Goal: Task Accomplishment & Management: Manage account settings

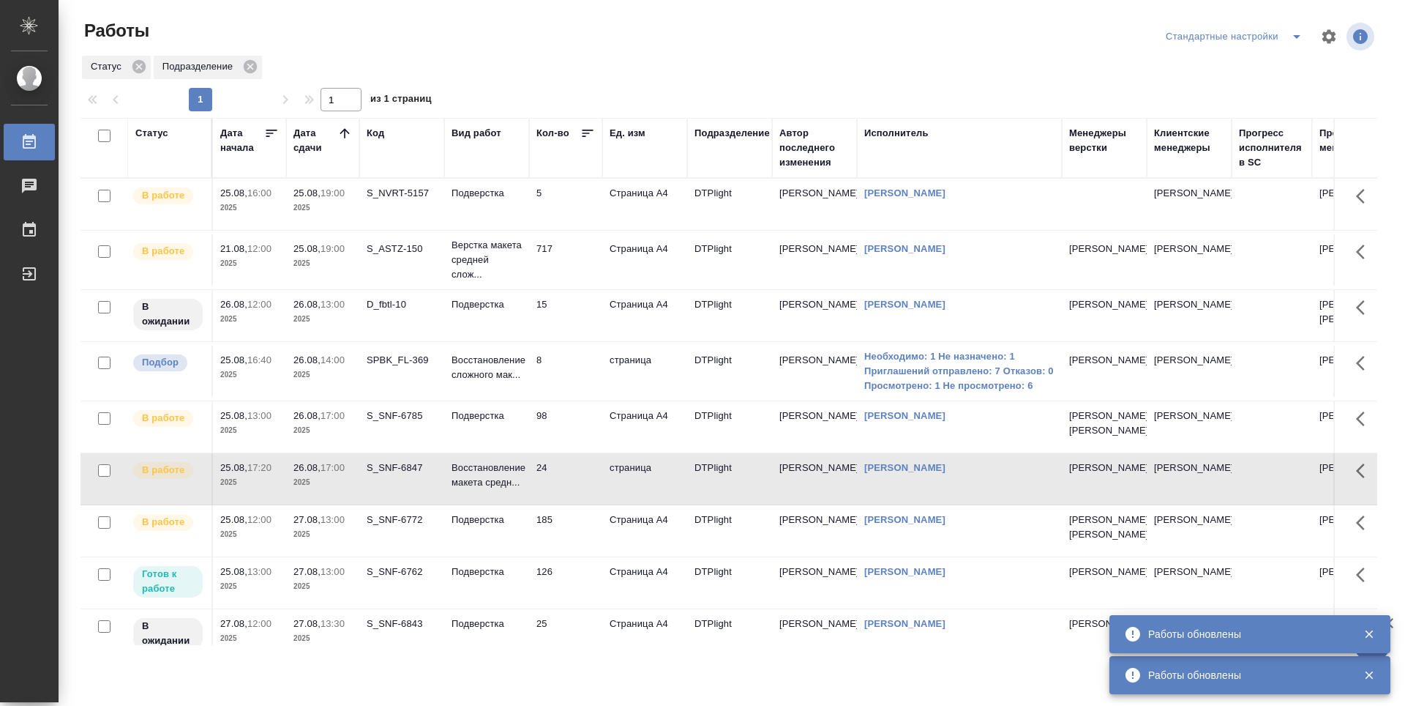
click at [561, 204] on td "5" at bounding box center [565, 204] width 73 height 51
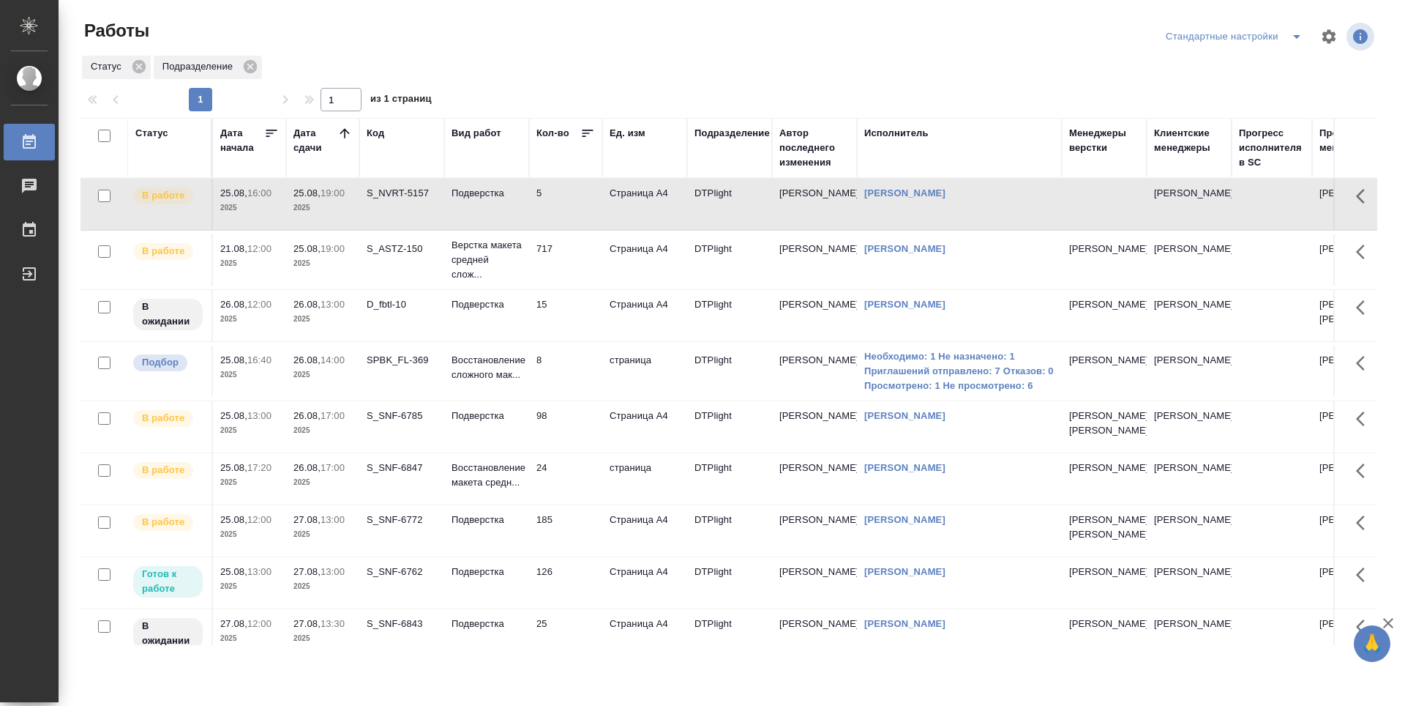
click at [567, 209] on td "5" at bounding box center [565, 204] width 73 height 51
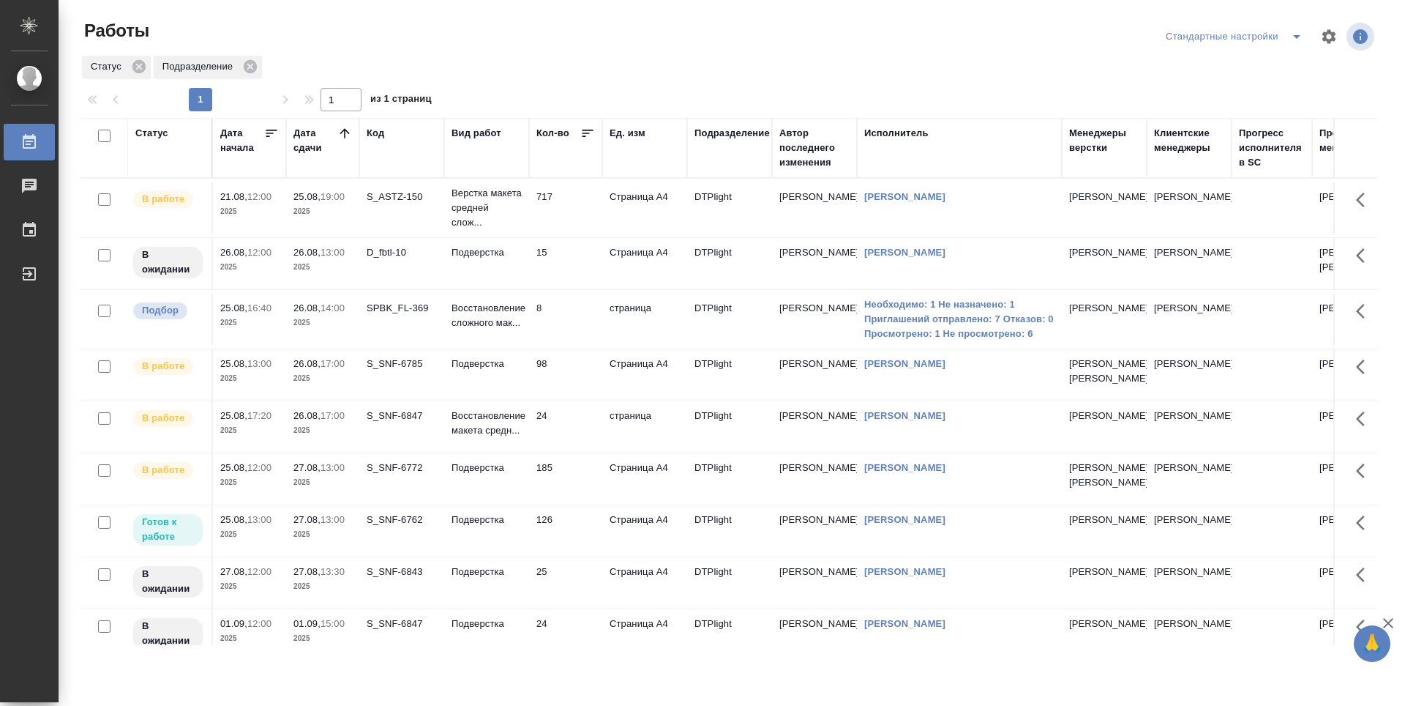
click at [575, 215] on td "717" at bounding box center [565, 207] width 73 height 51
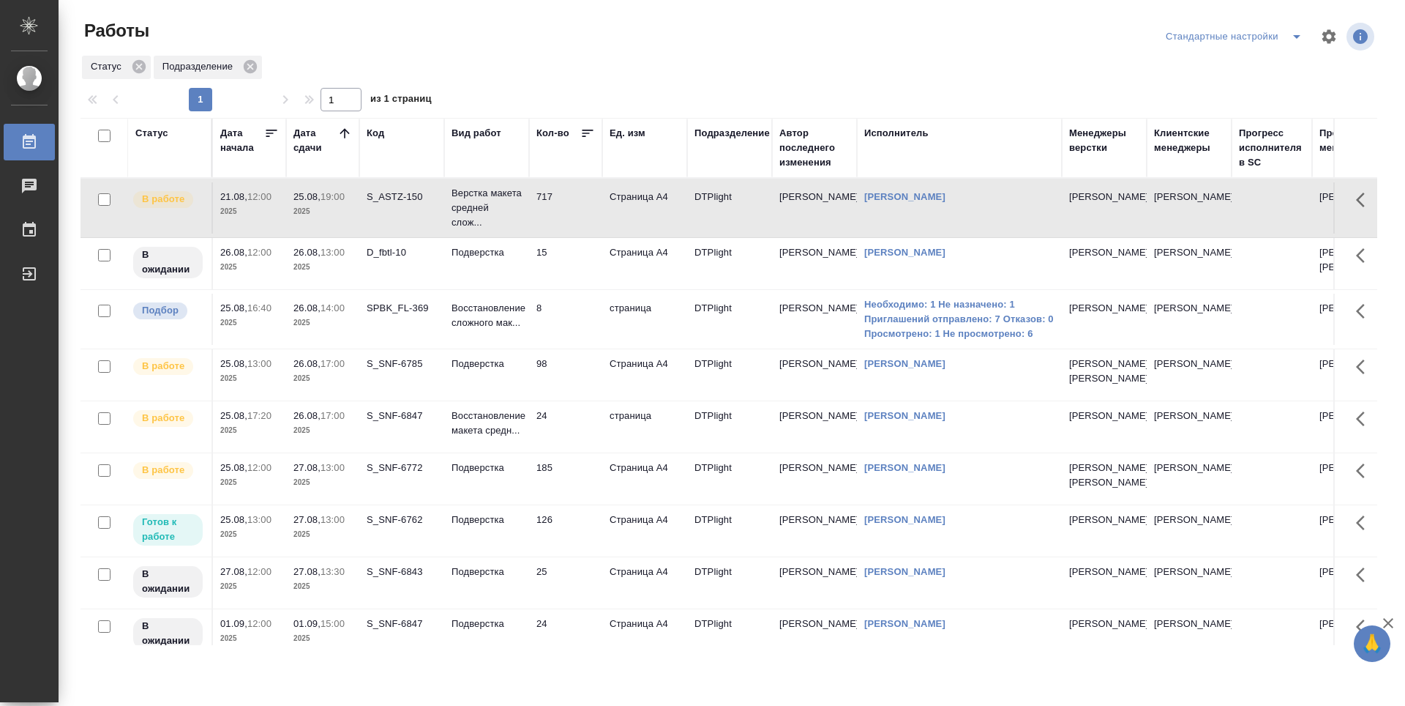
click at [575, 215] on td "717" at bounding box center [565, 207] width 73 height 51
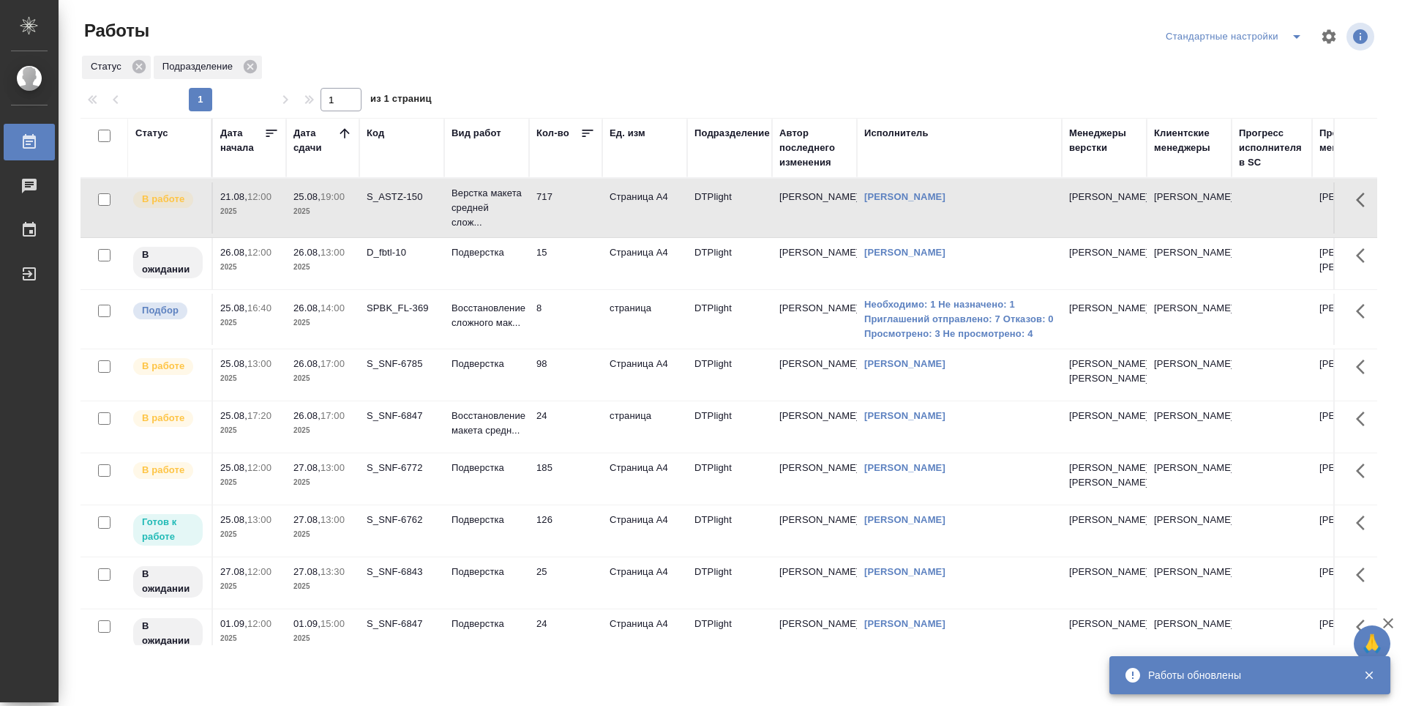
click at [748, 60] on div "Статус Подразделение" at bounding box center [729, 67] width 1297 height 26
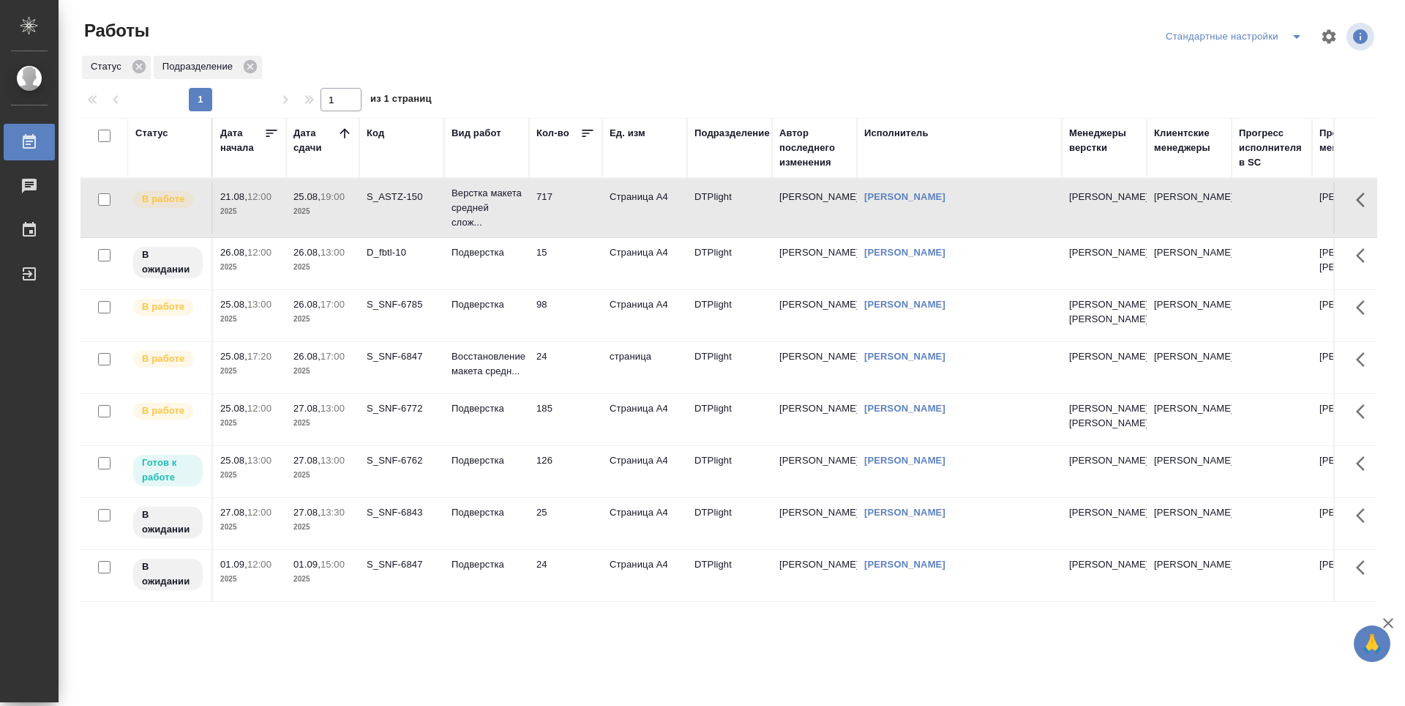
click at [573, 280] on td "15" at bounding box center [565, 263] width 73 height 51
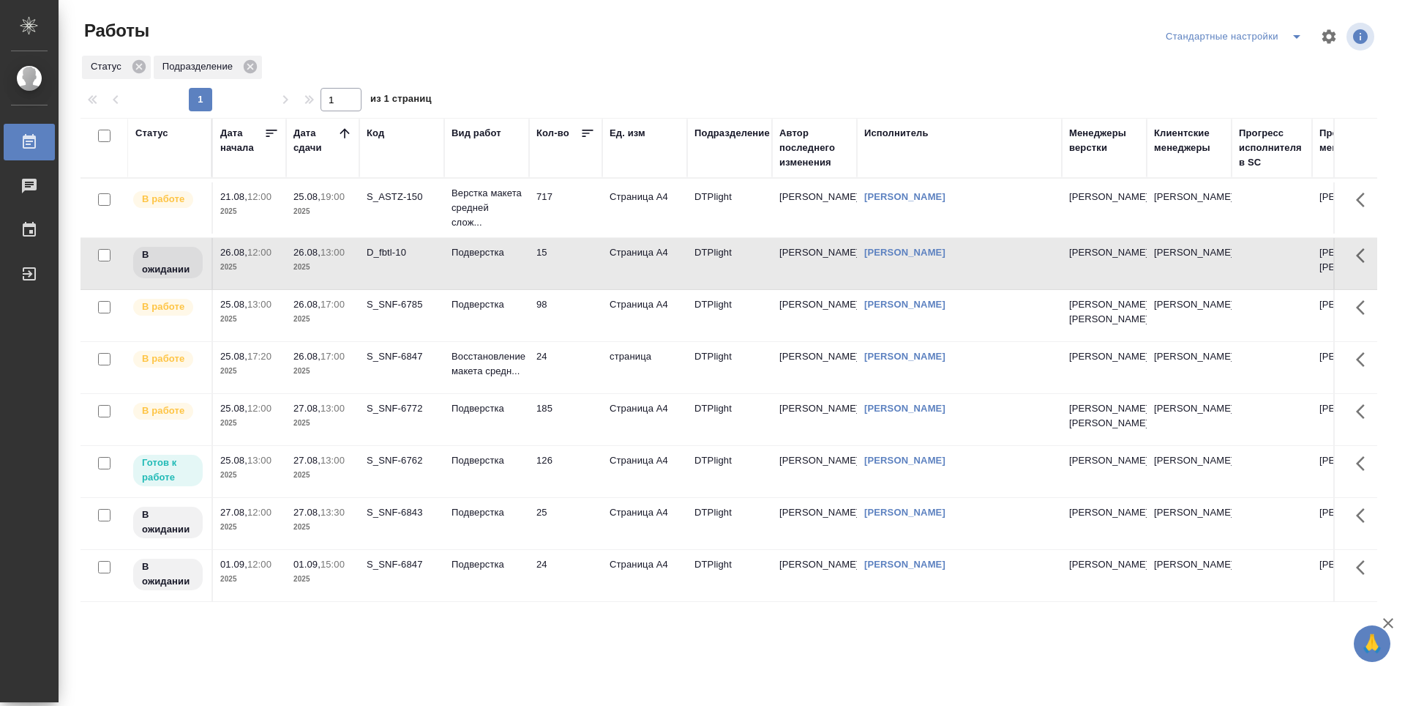
click at [579, 329] on td "98" at bounding box center [565, 315] width 73 height 51
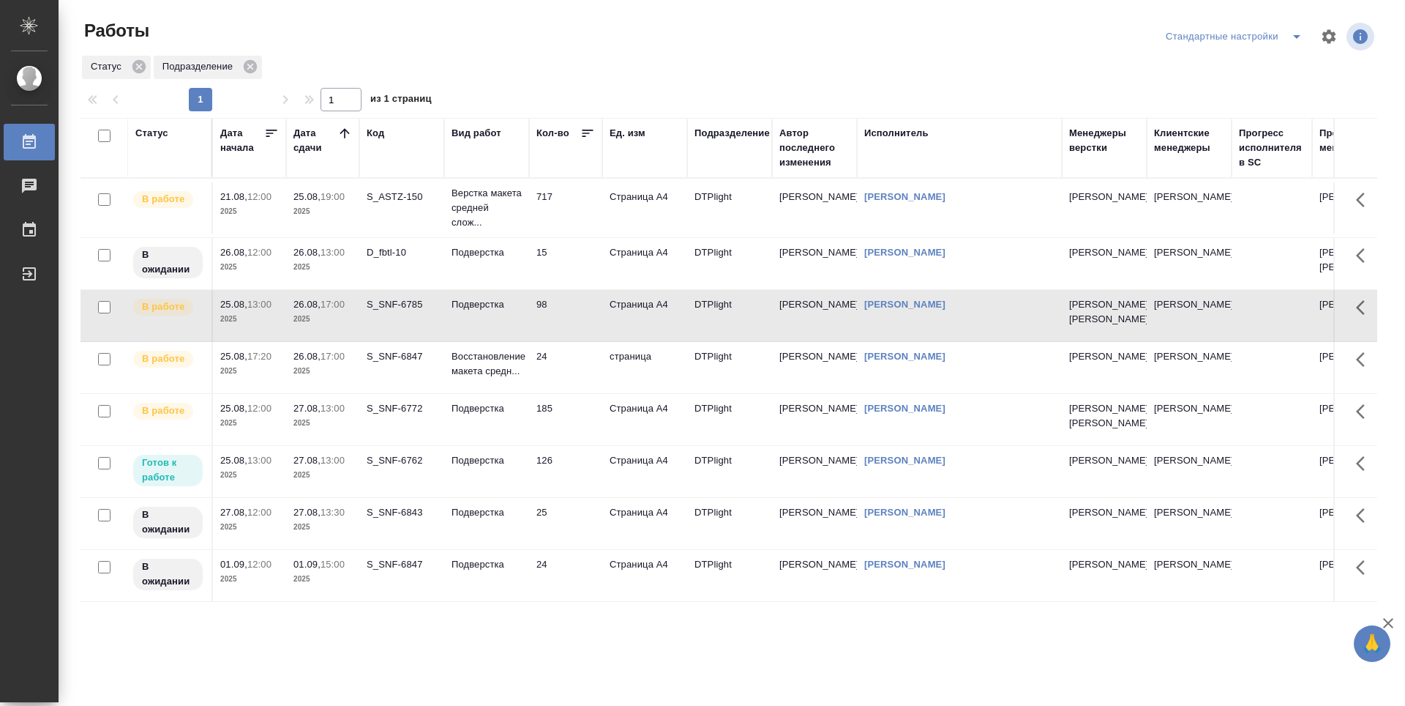
click at [579, 393] on td "24" at bounding box center [565, 367] width 73 height 51
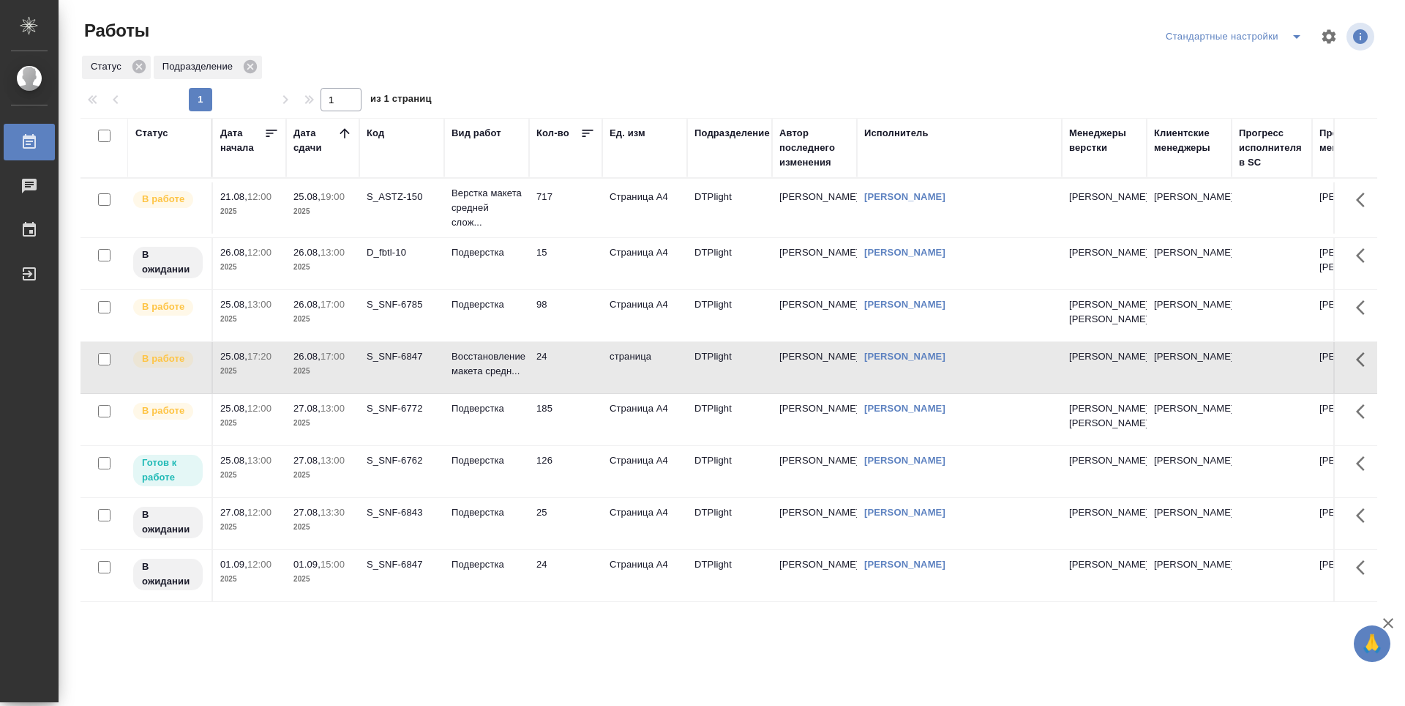
click at [571, 445] on td "185" at bounding box center [565, 419] width 73 height 51
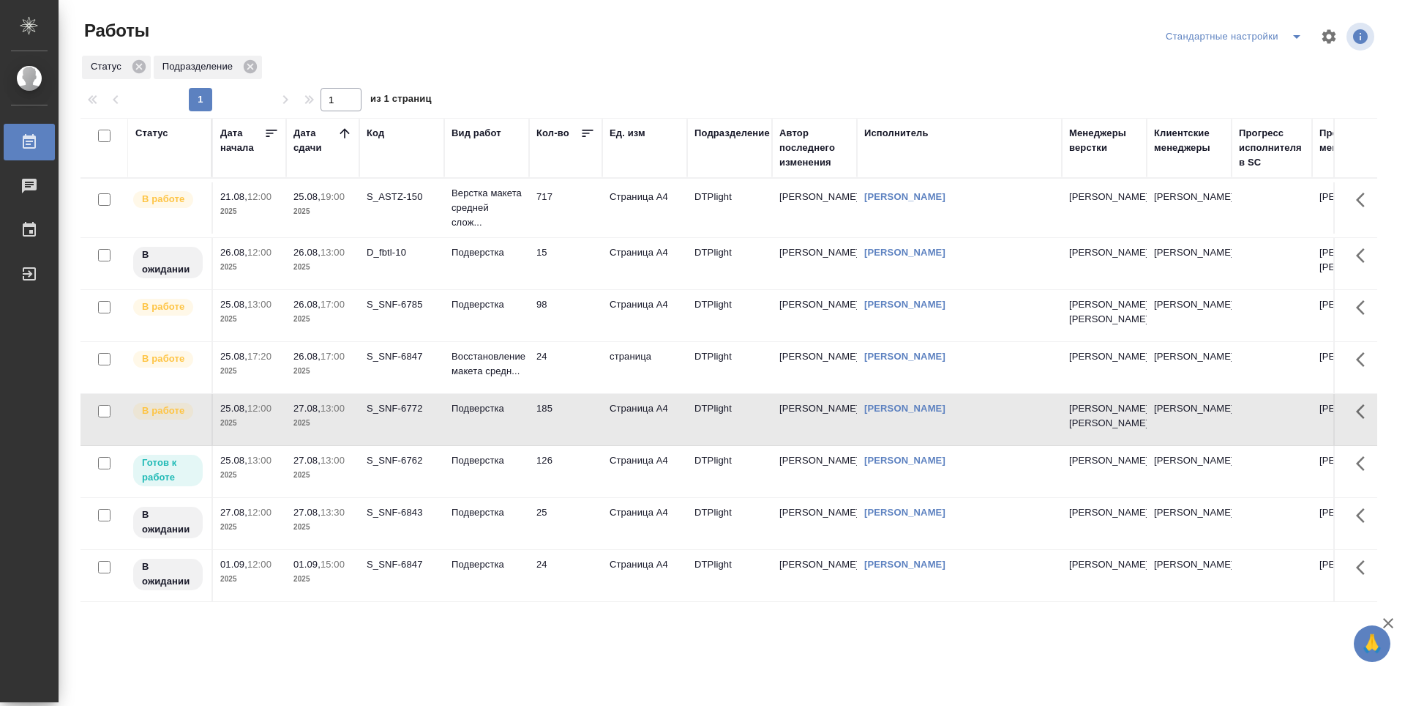
click at [581, 497] on td "126" at bounding box center [565, 471] width 73 height 51
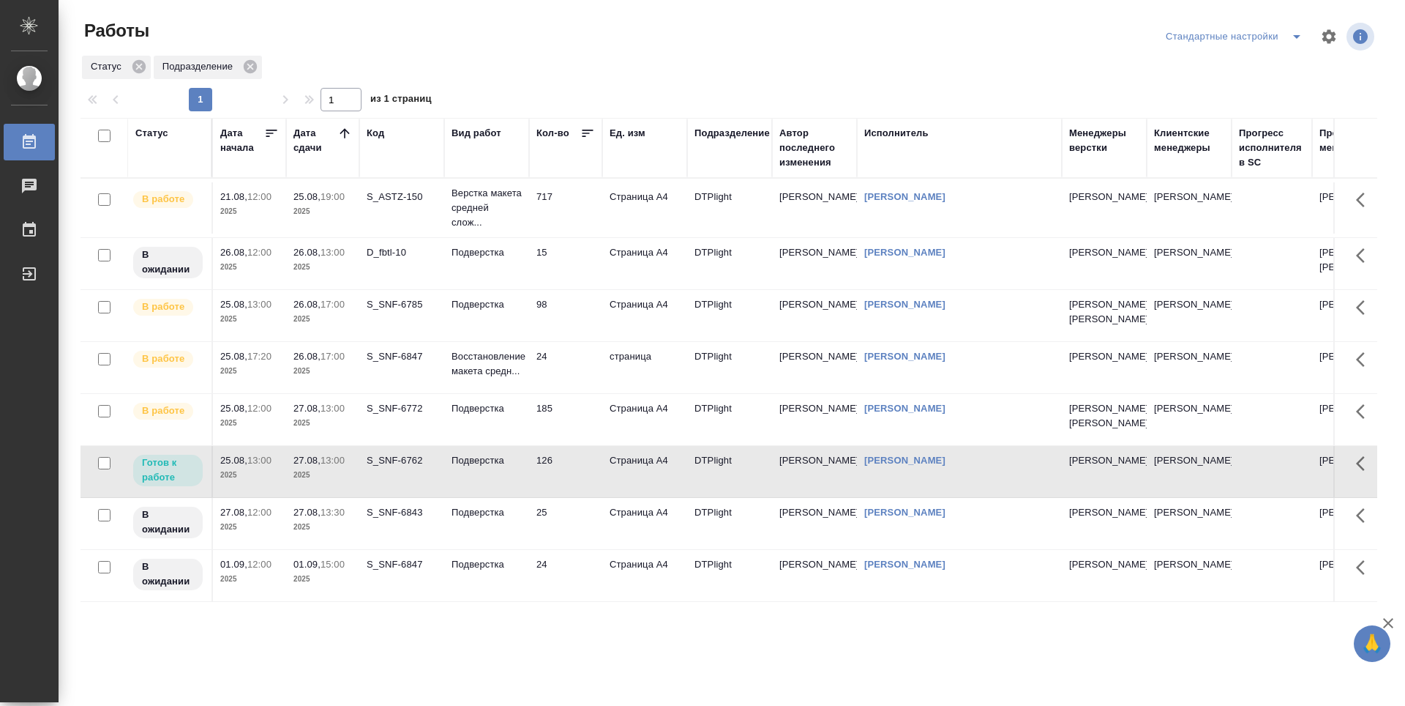
click at [581, 497] on td "126" at bounding box center [565, 471] width 73 height 51
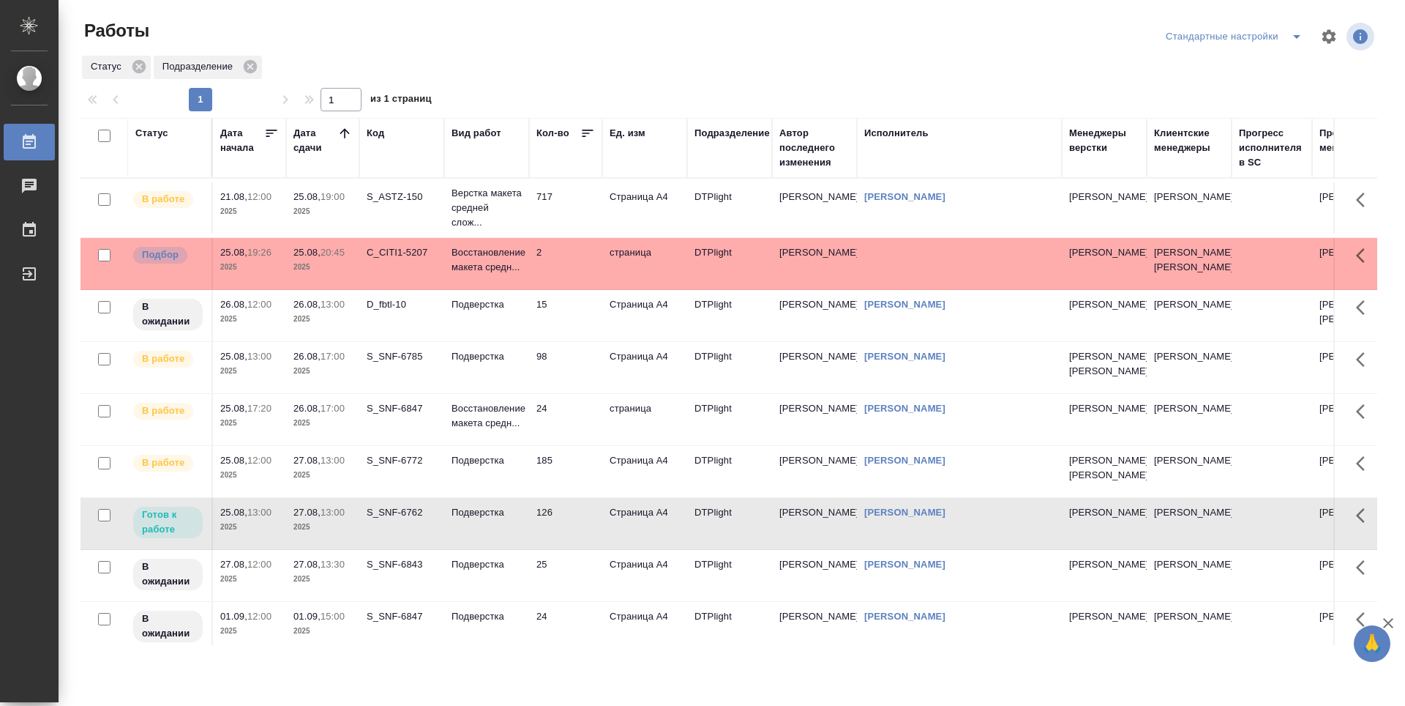
click at [575, 445] on td "24" at bounding box center [565, 419] width 73 height 51
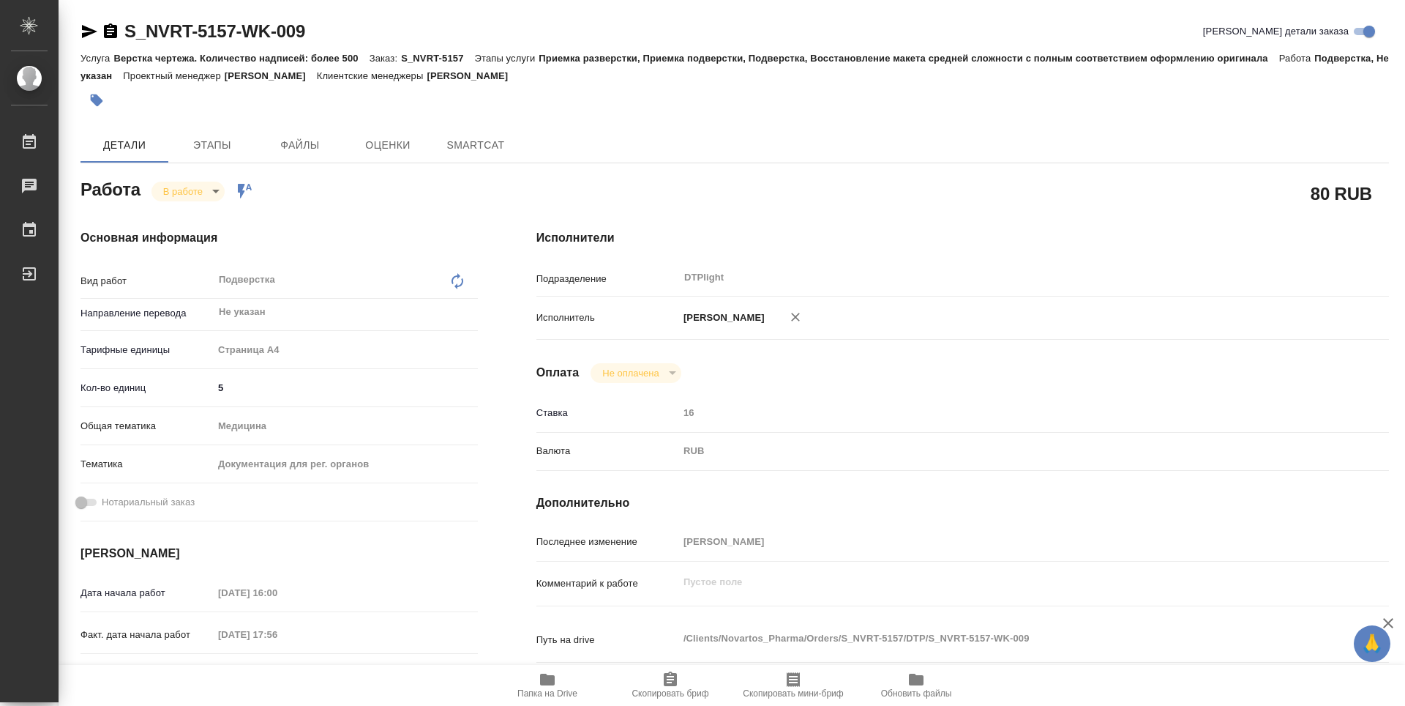
type textarea "x"
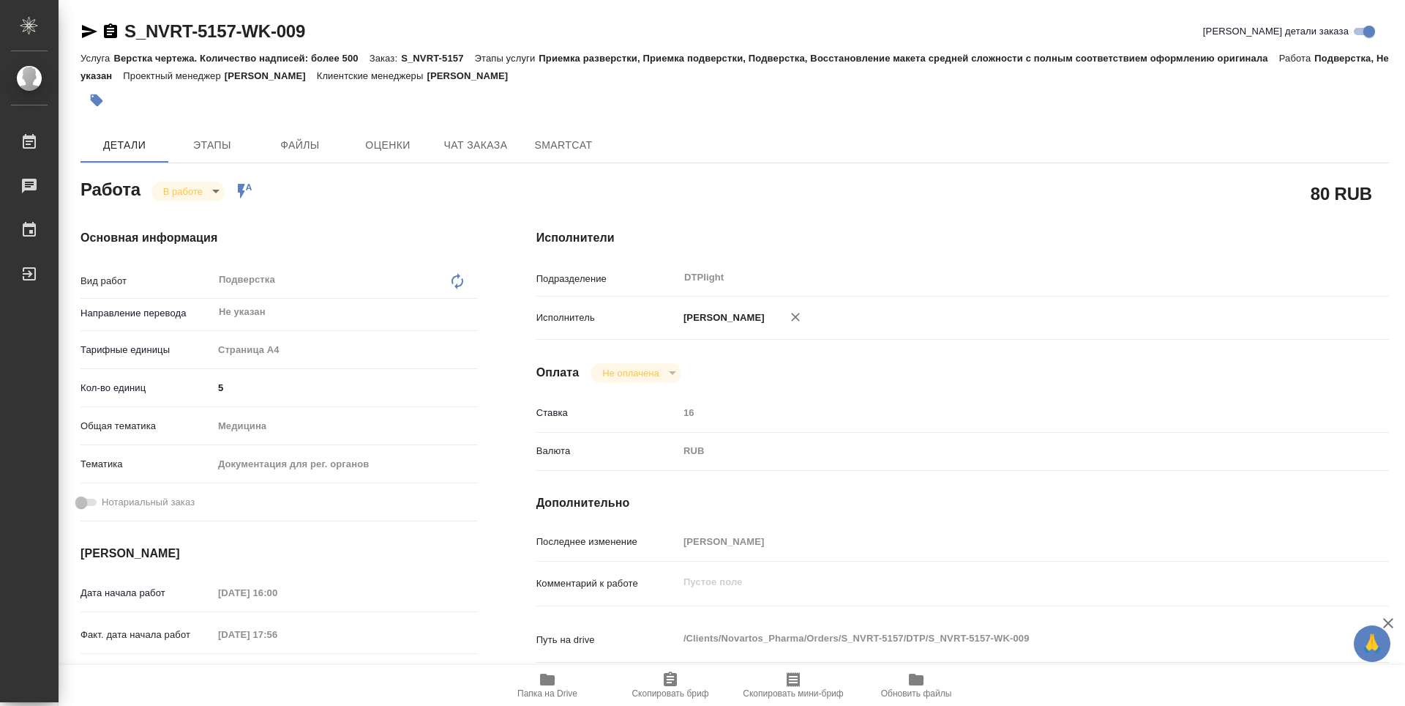
type textarea "x"
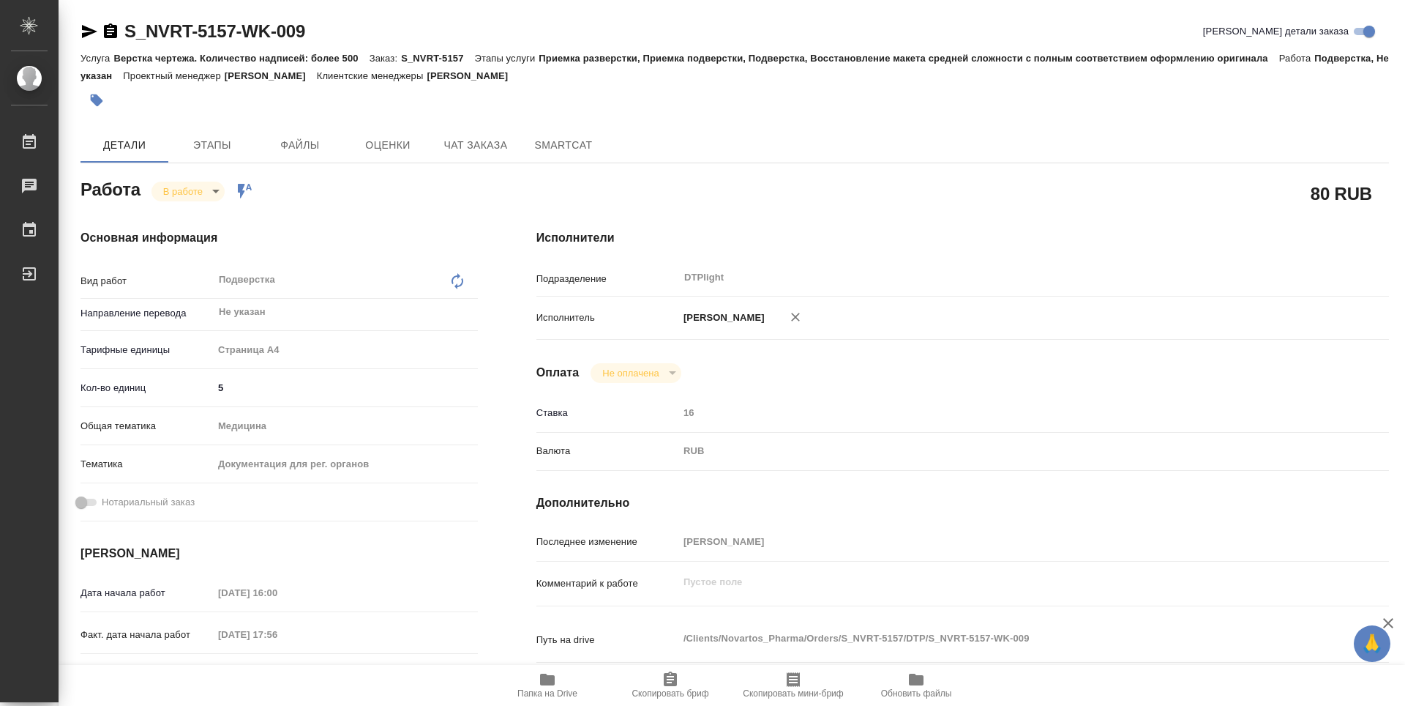
type textarea "x"
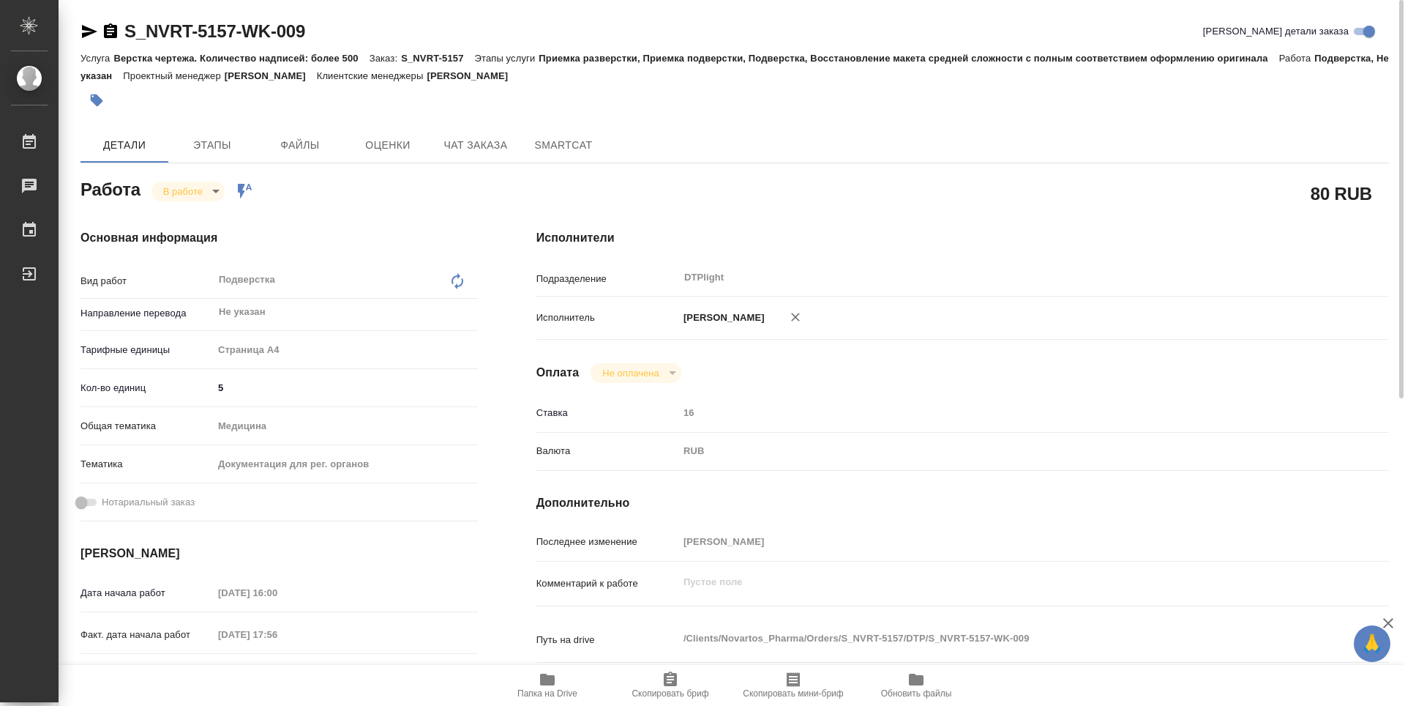
click at [558, 681] on span "Папка на Drive" at bounding box center [547, 685] width 105 height 28
click at [213, 197] on body "🙏 .cls-1 fill:#fff; AWATERA Guselnikov Roman Работы 0 Чаты График Выйти S_NVRT-…" at bounding box center [702, 353] width 1405 height 706
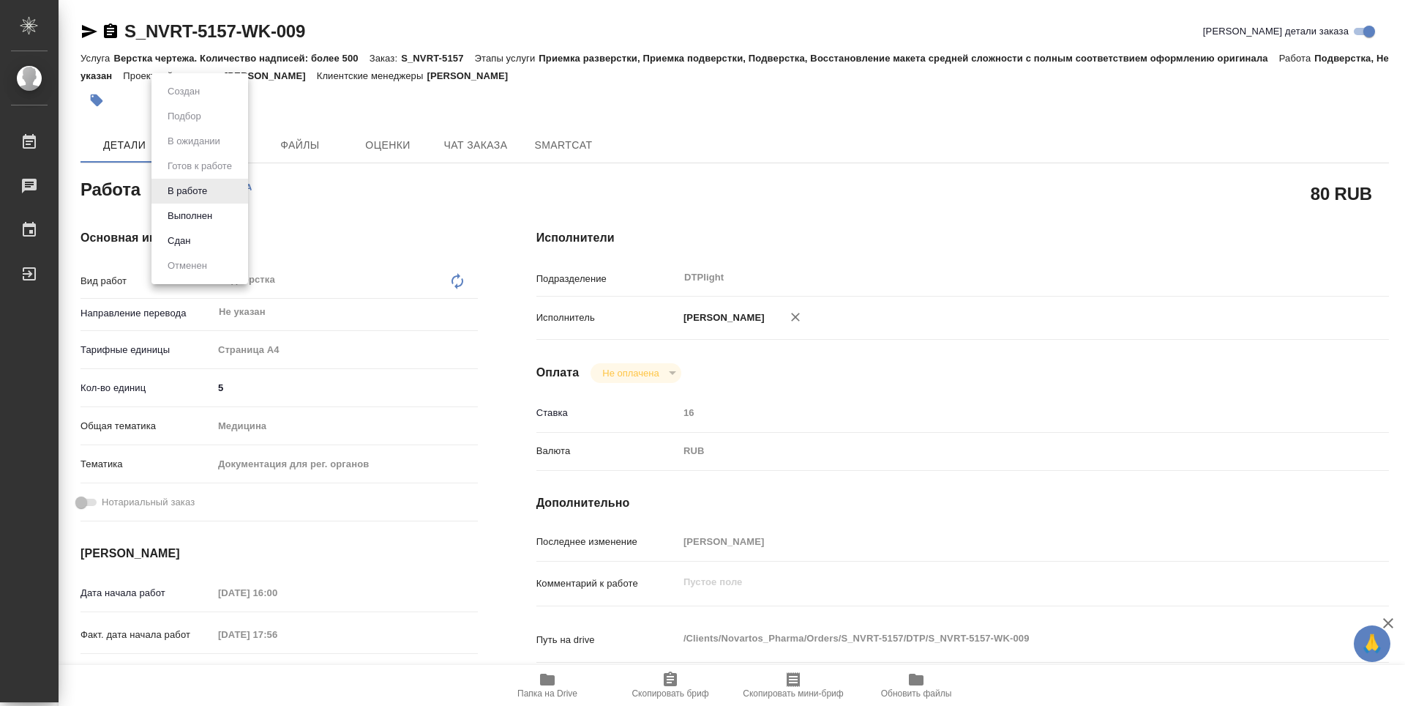
click at [199, 214] on button "Выполнен" at bounding box center [189, 216] width 53 height 16
type textarea "x"
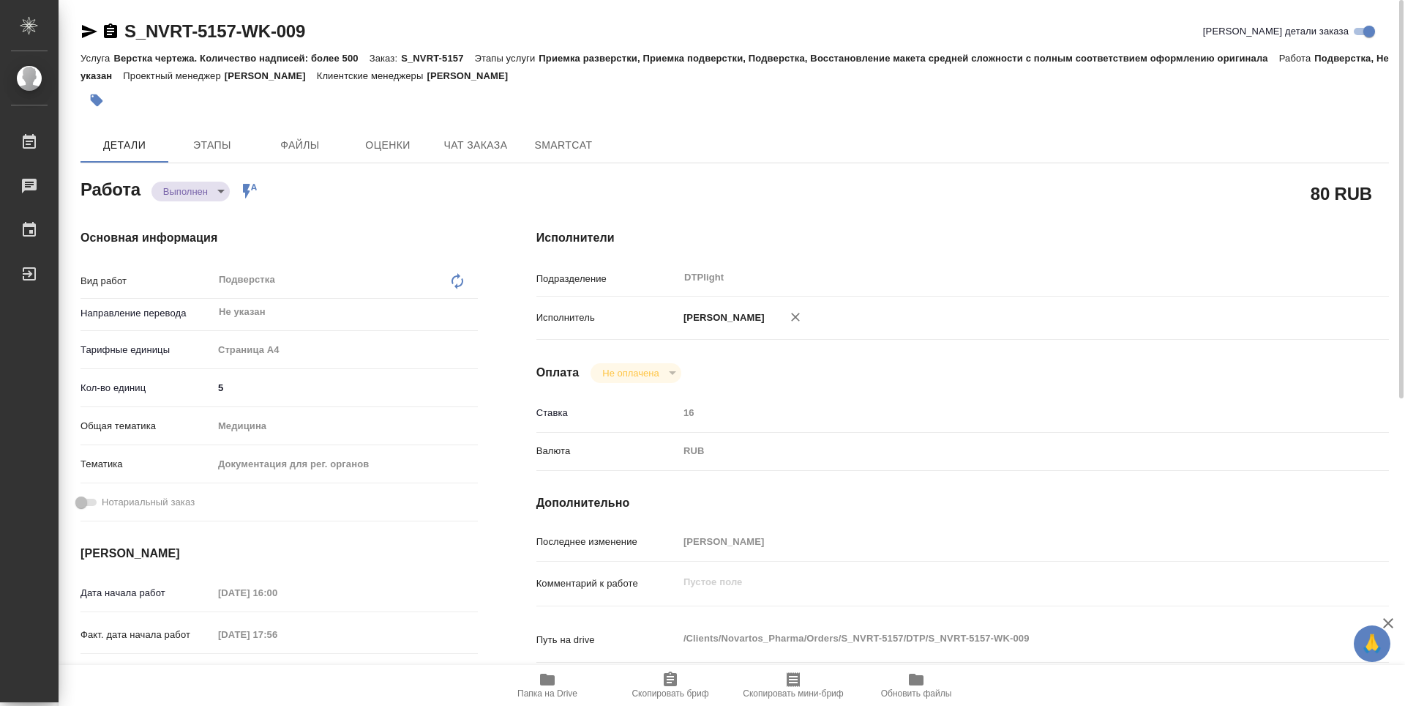
type textarea "x"
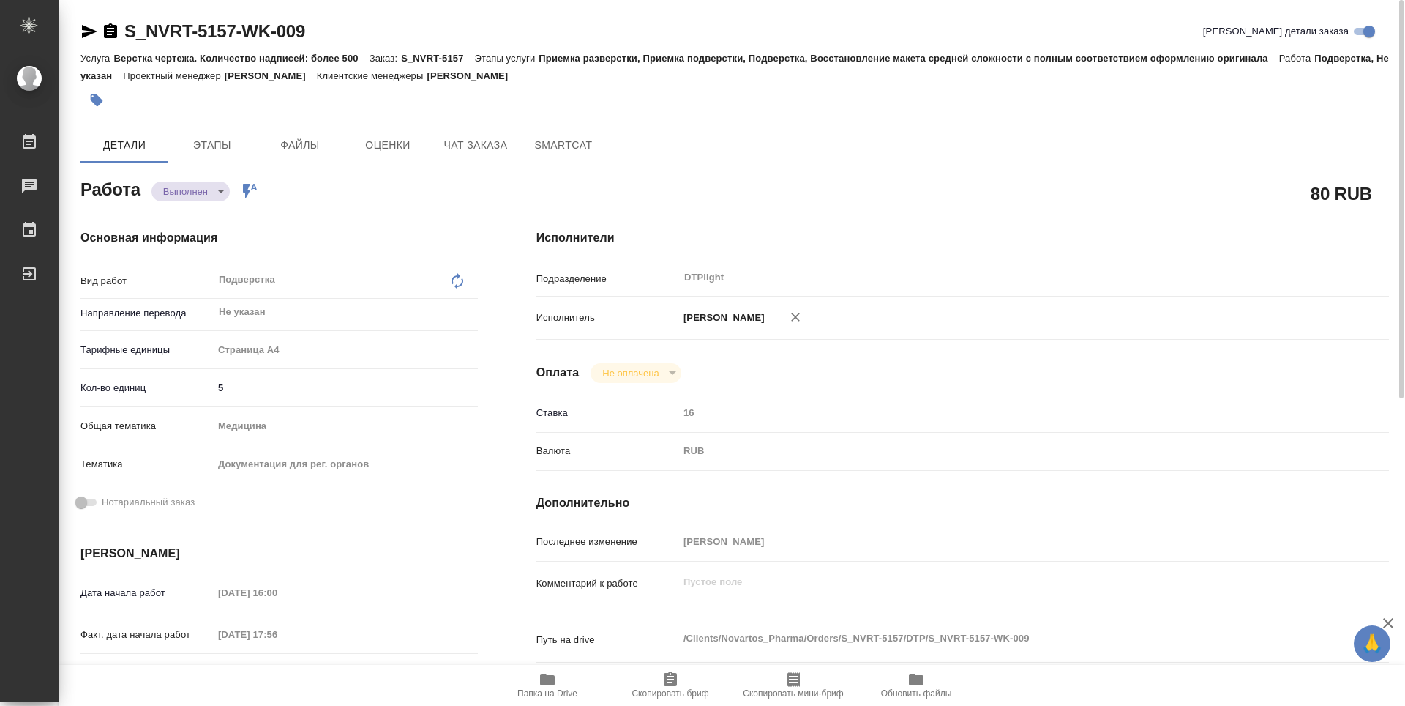
type textarea "x"
click at [114, 35] on icon "button" at bounding box center [110, 30] width 13 height 15
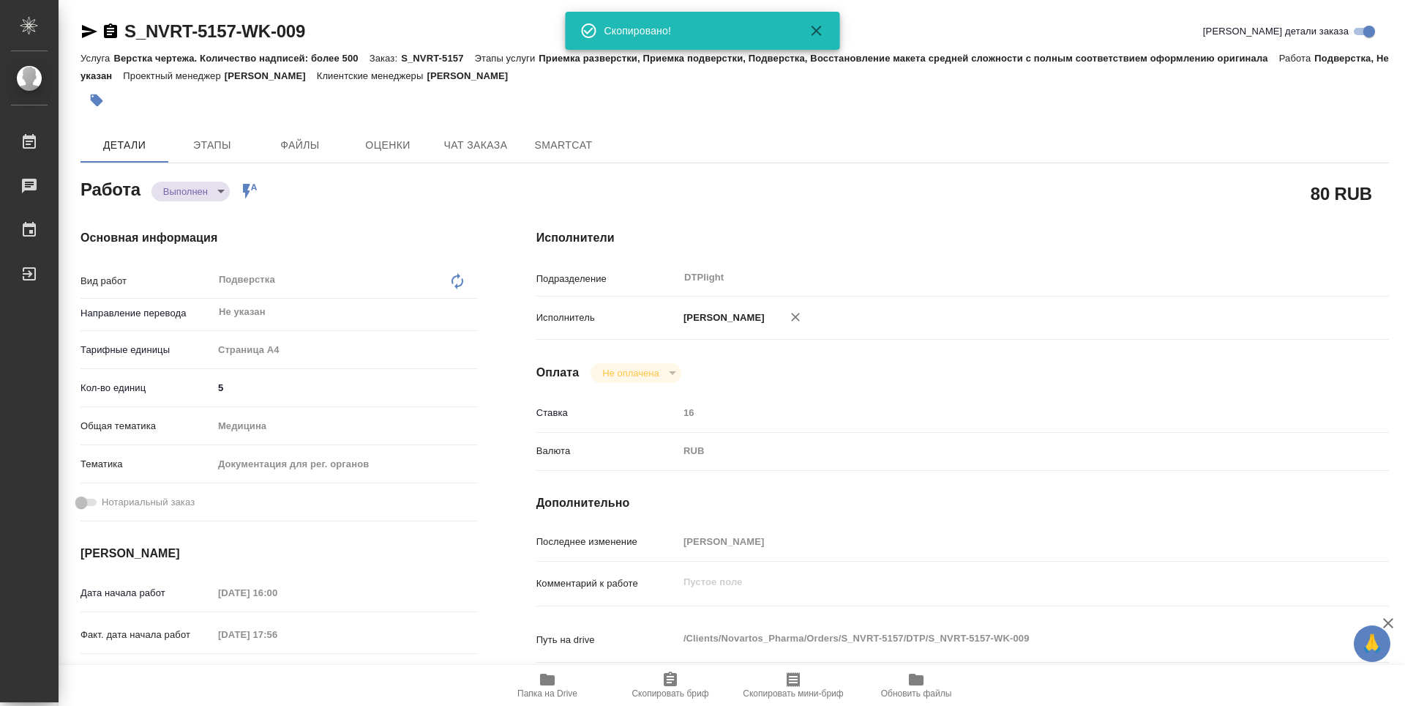
type textarea "x"
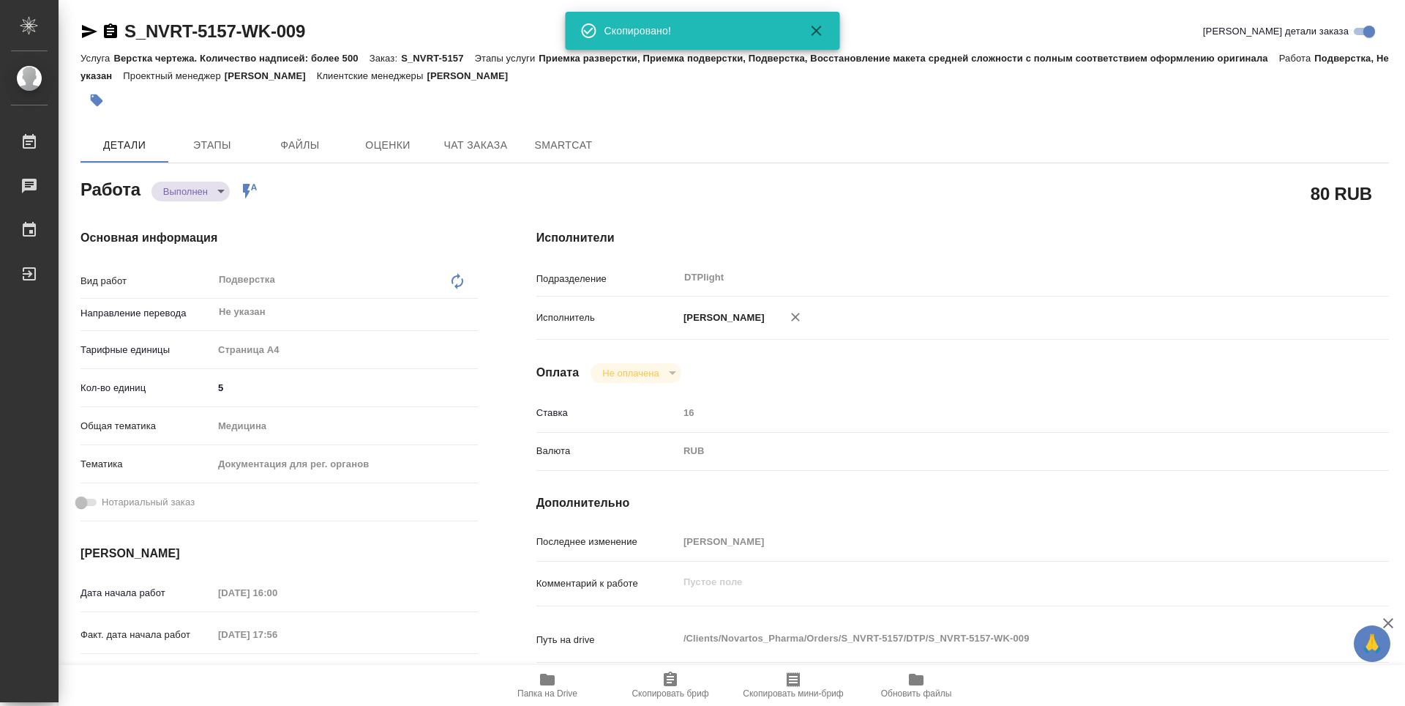
click at [217, 193] on body "🙏 .cls-1 fill:#fff; AWATERA Guselnikov Roman Работы 0 Чаты График Выйти S_NVRT-…" at bounding box center [702, 353] width 1405 height 706
click at [201, 219] on li "Сдан" at bounding box center [200, 216] width 97 height 25
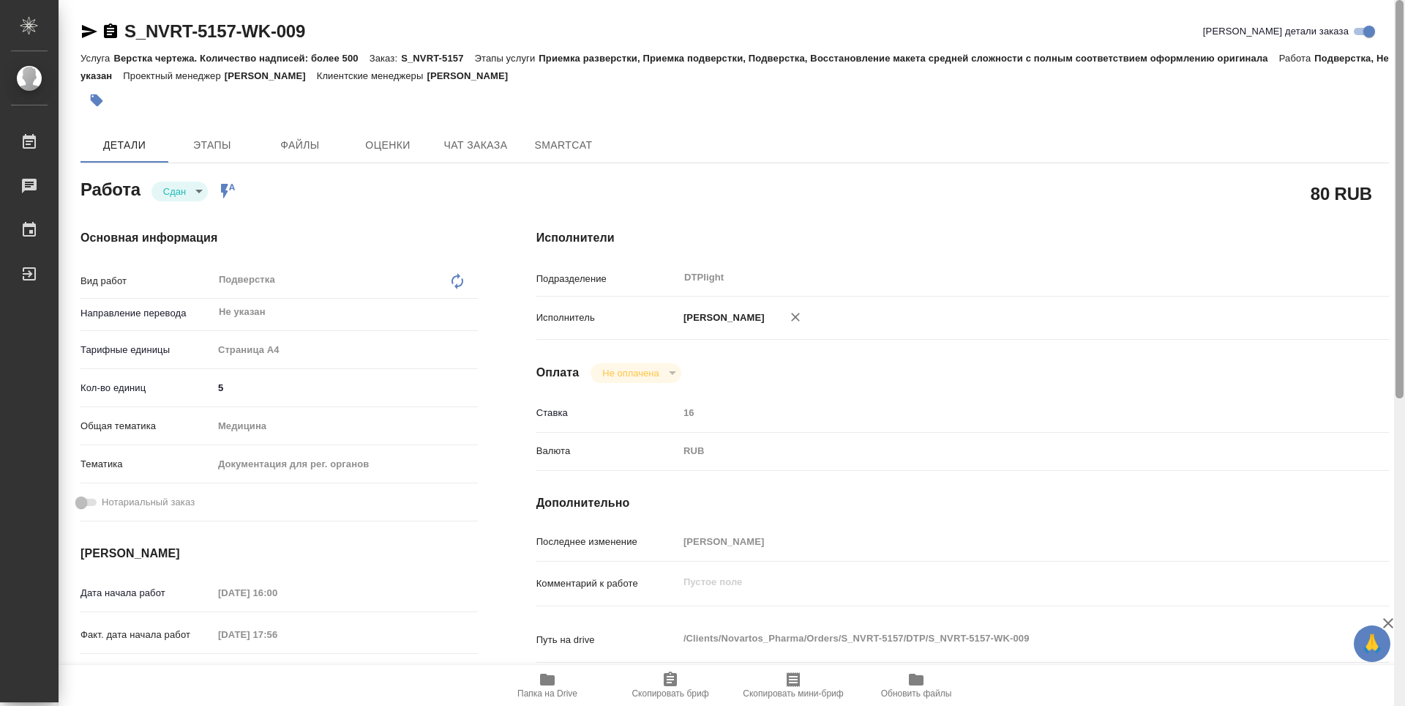
type textarea "x"
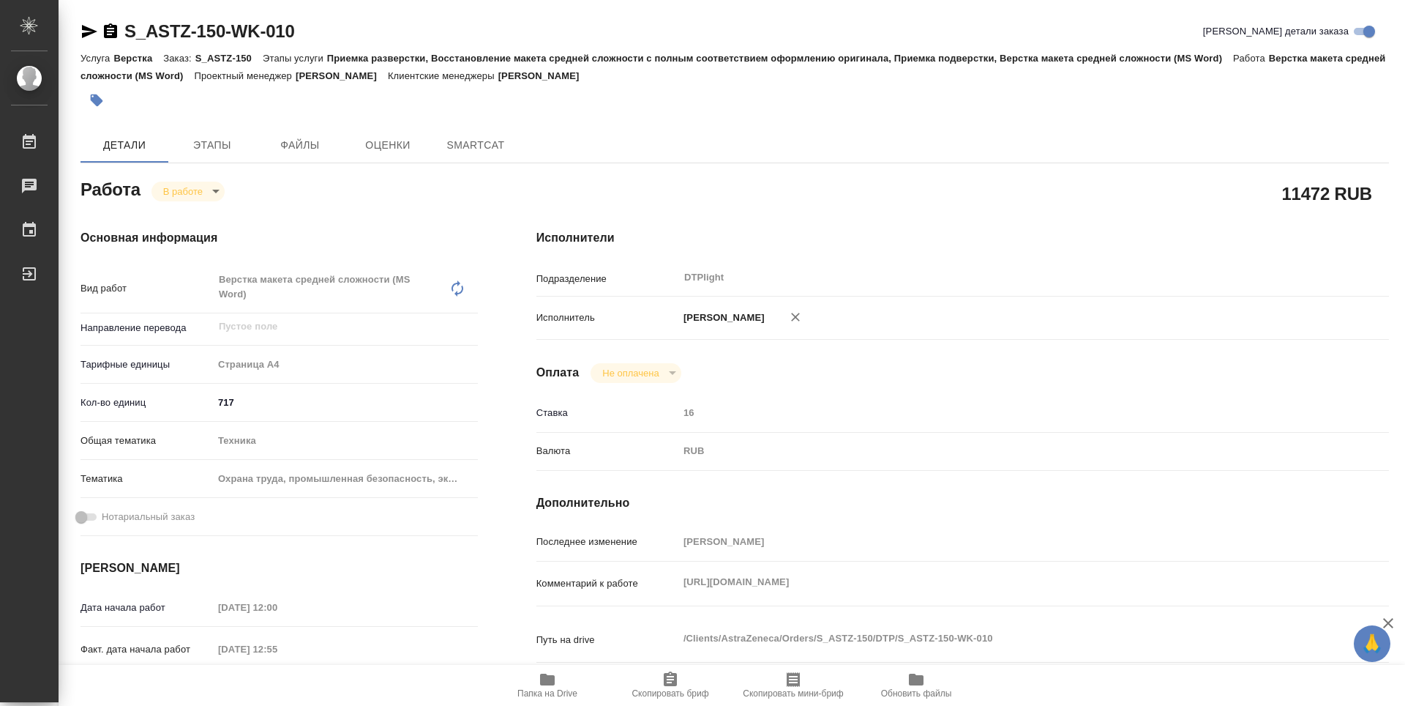
type textarea "x"
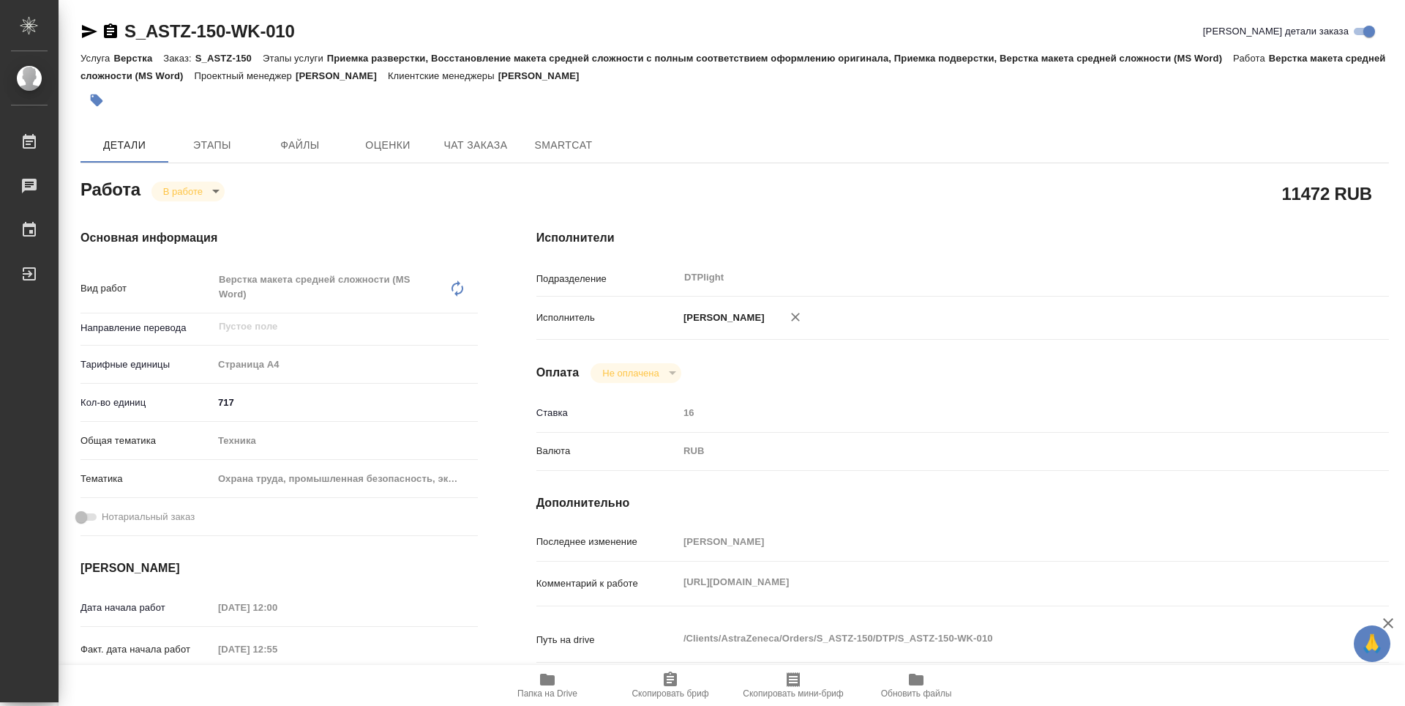
type textarea "x"
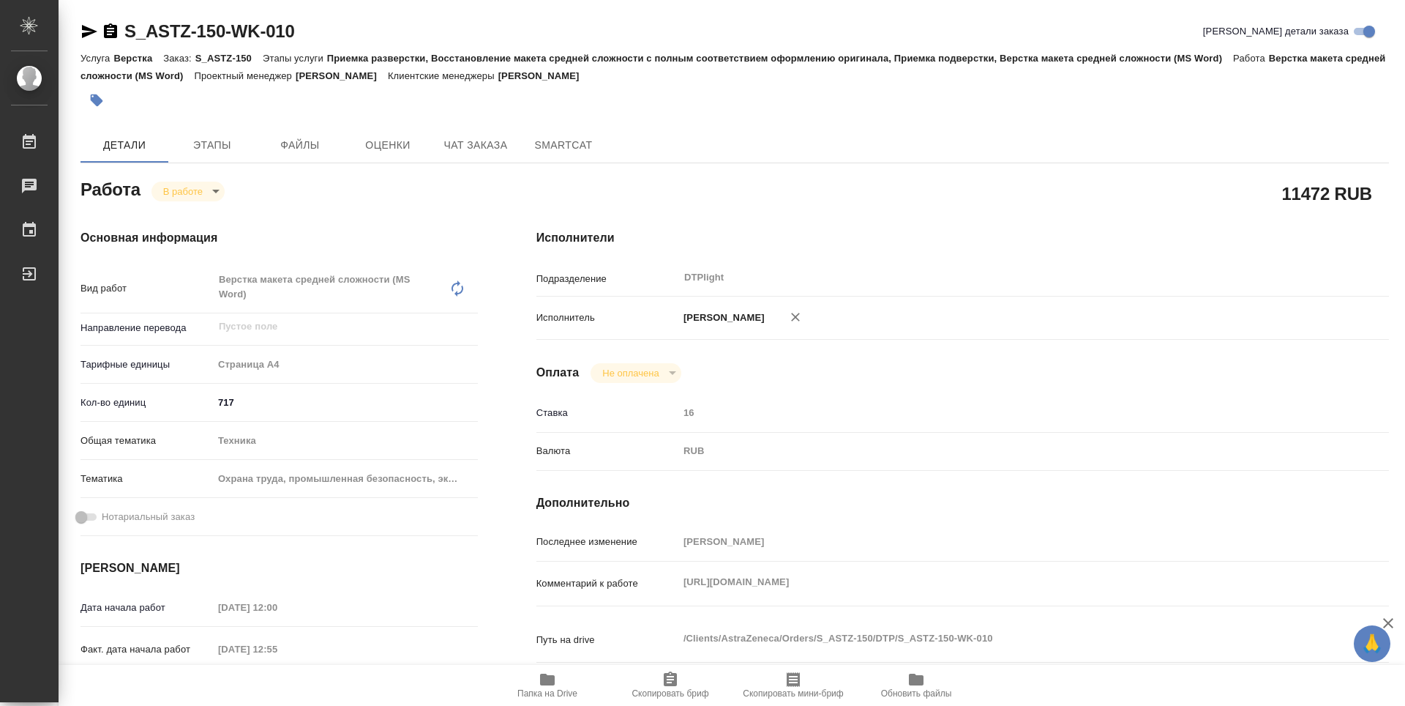
type textarea "x"
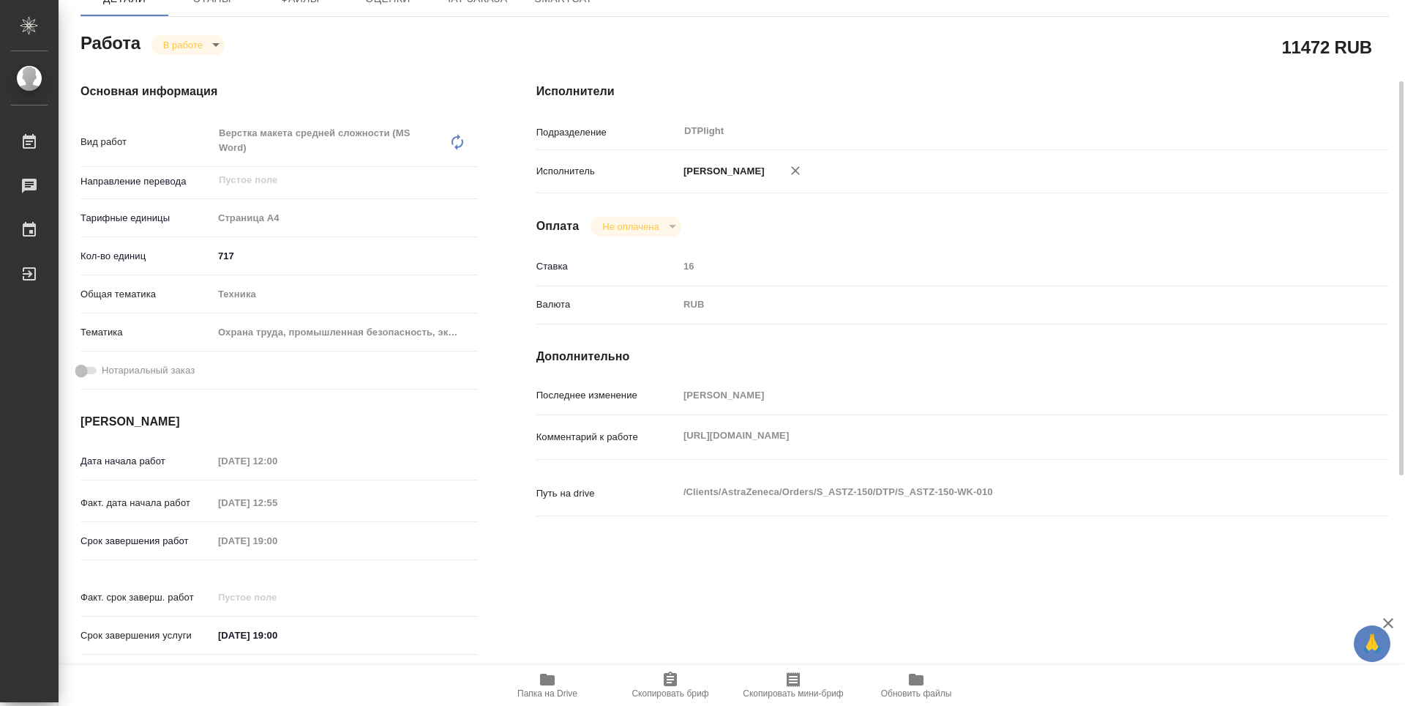
scroll to position [220, 0]
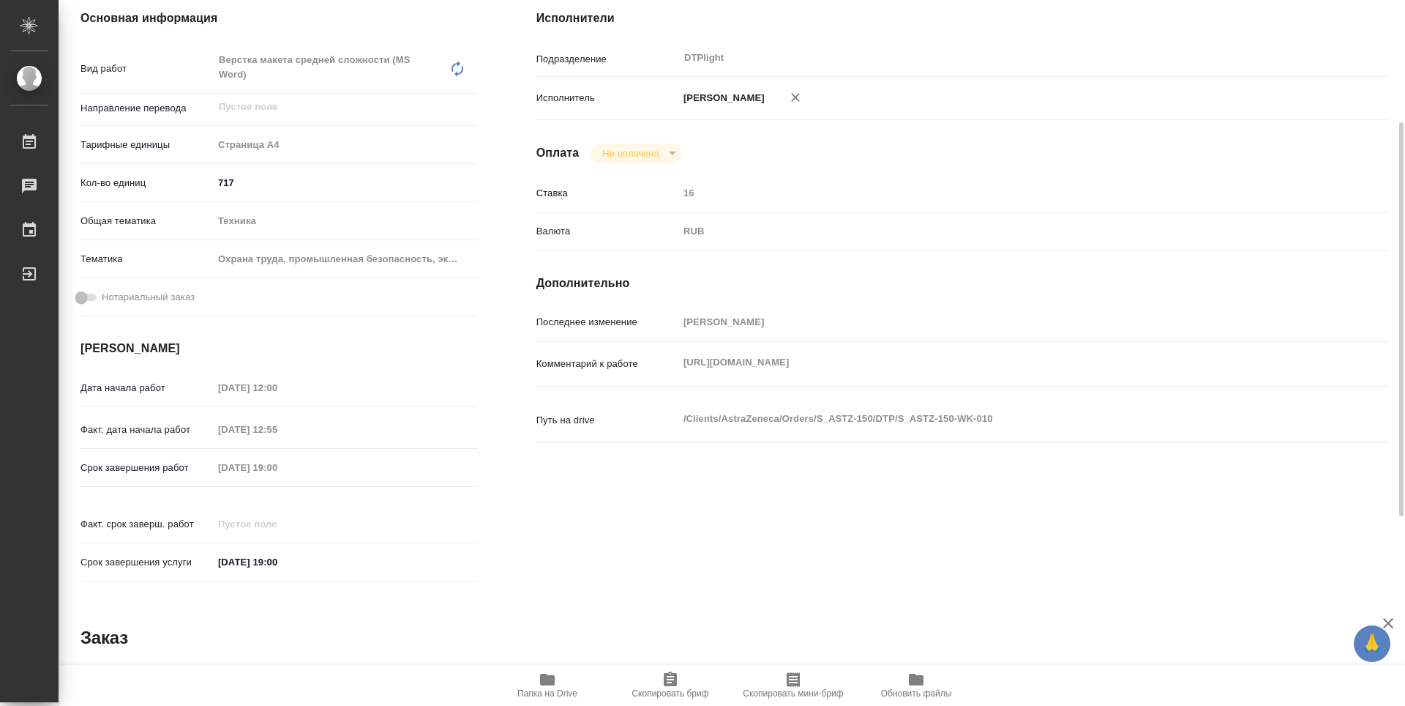
click at [549, 680] on icon "button" at bounding box center [547, 679] width 15 height 12
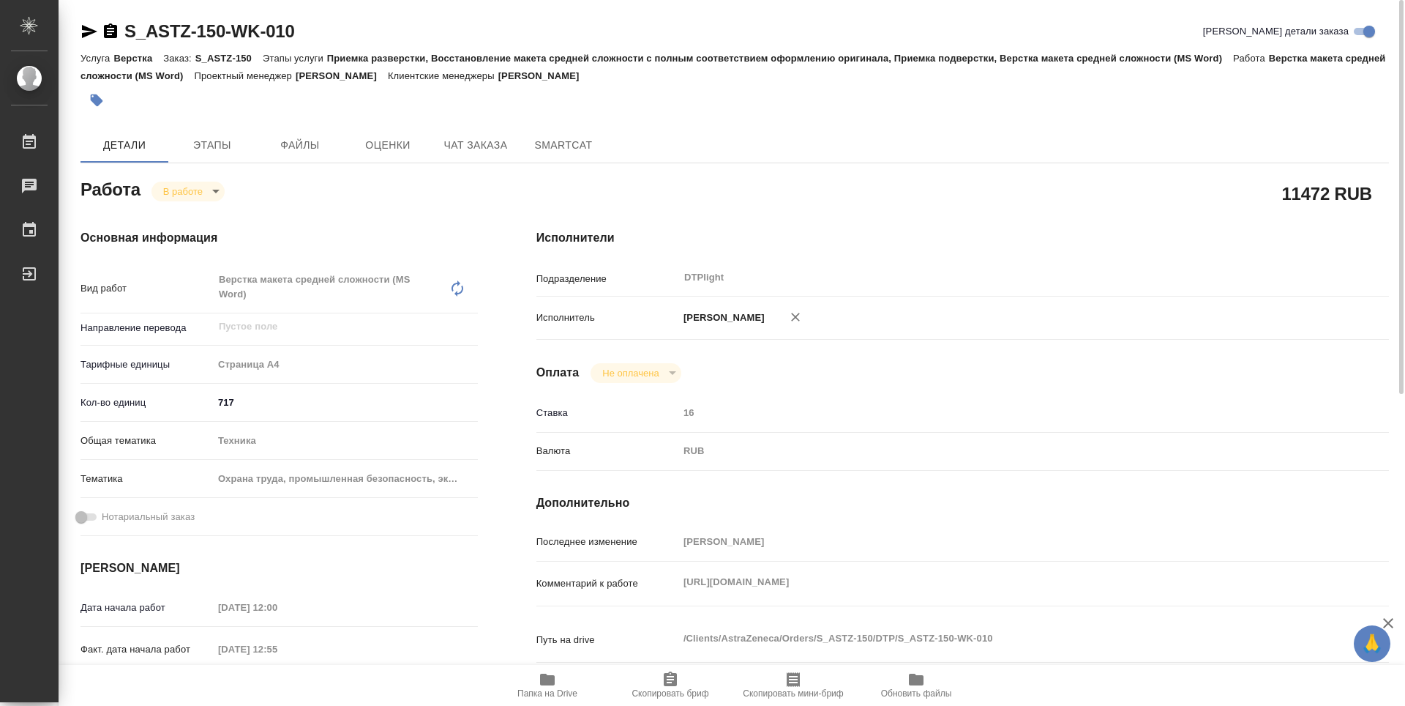
click at [646, 172] on div "11472 RUB" at bounding box center [962, 193] width 911 height 95
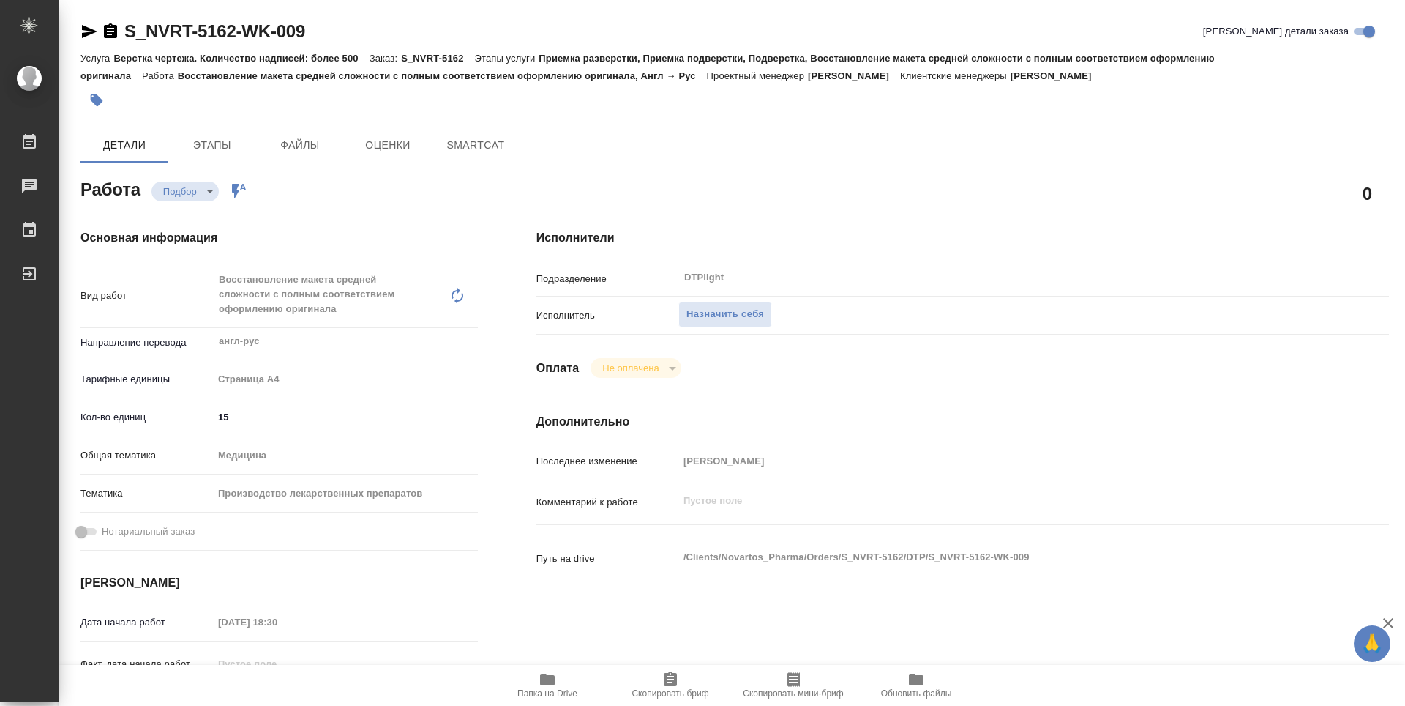
type textarea "x"
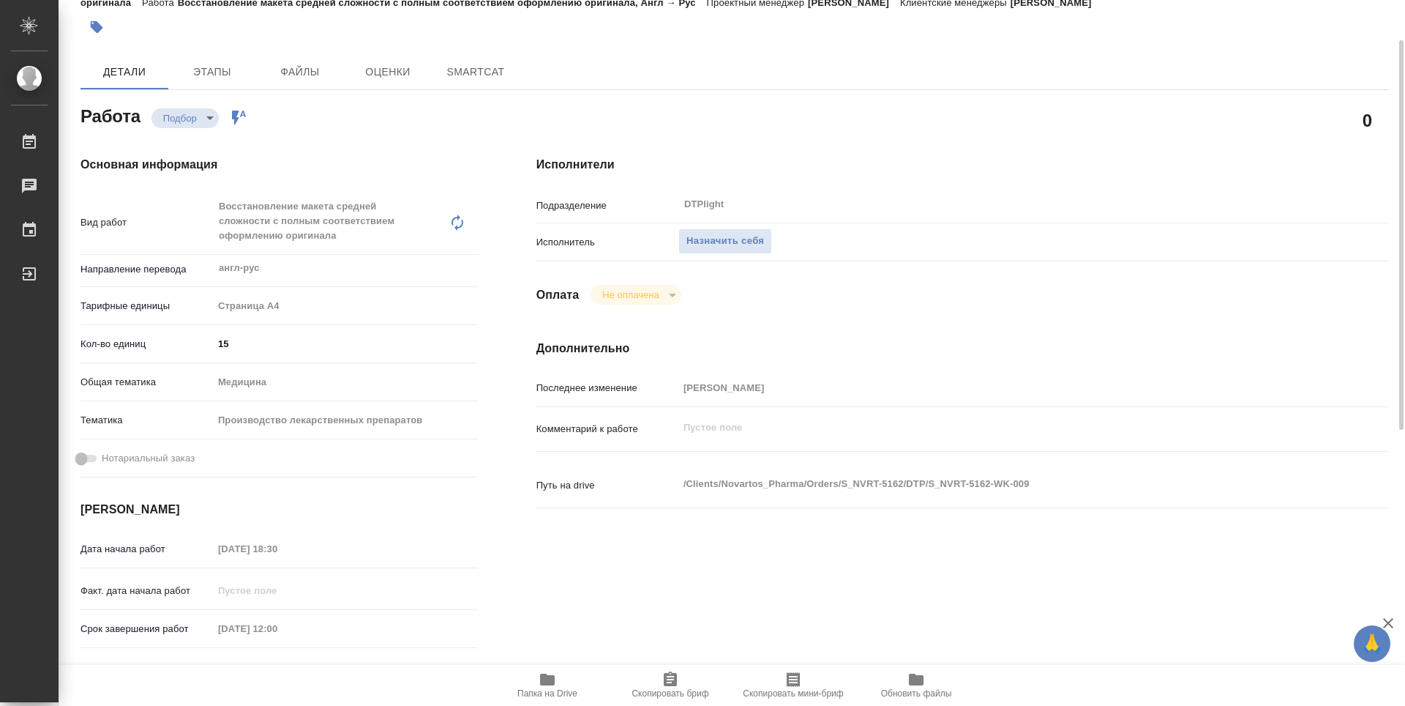
type textarea "x"
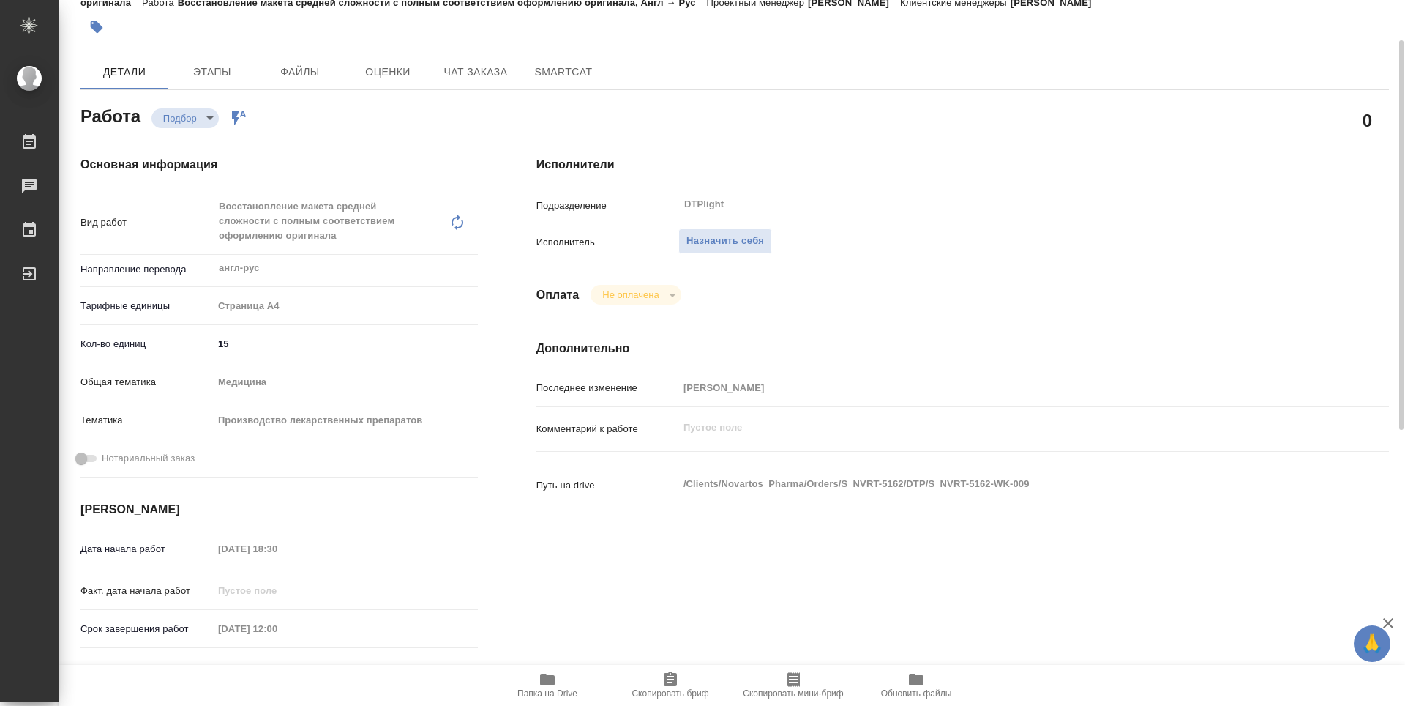
drag, startPoint x: 545, startPoint y: 682, endPoint x: 527, endPoint y: 650, distance: 36.0
click at [545, 682] on icon "button" at bounding box center [547, 679] width 15 height 12
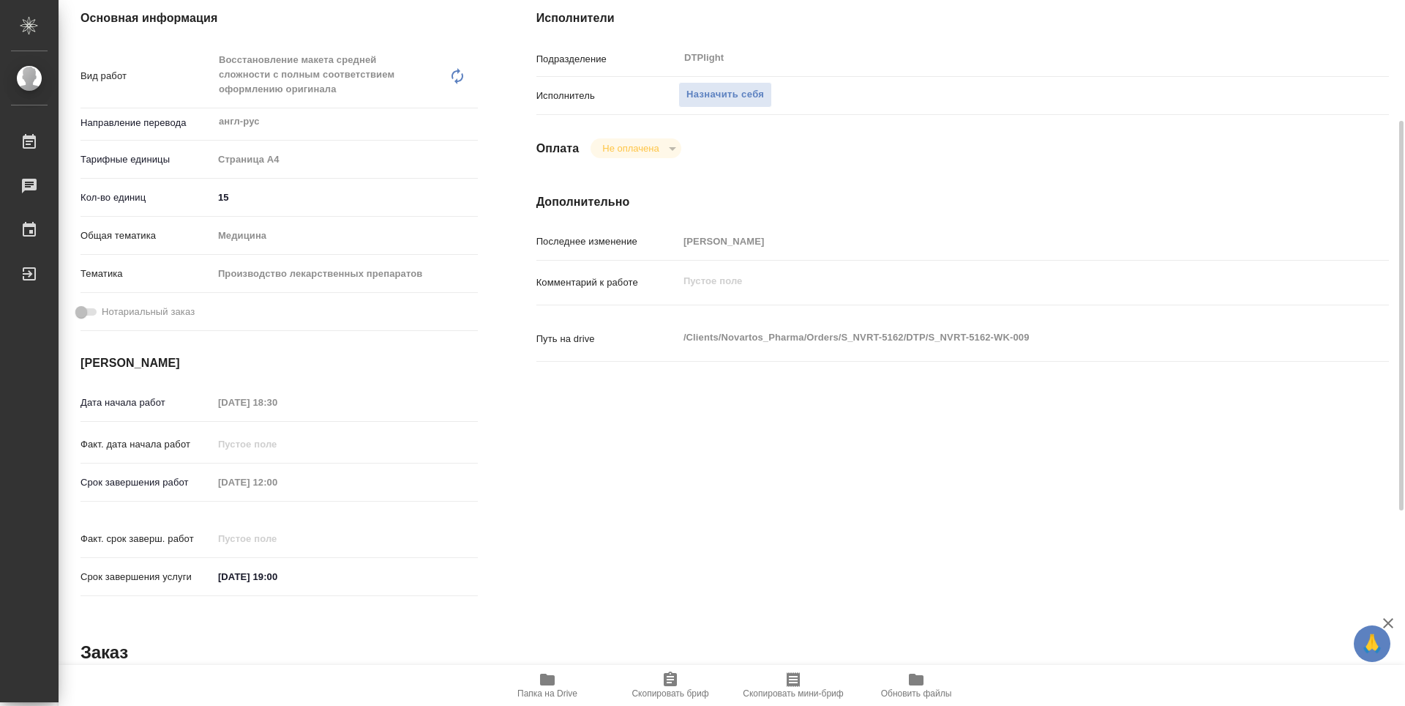
type textarea "x"
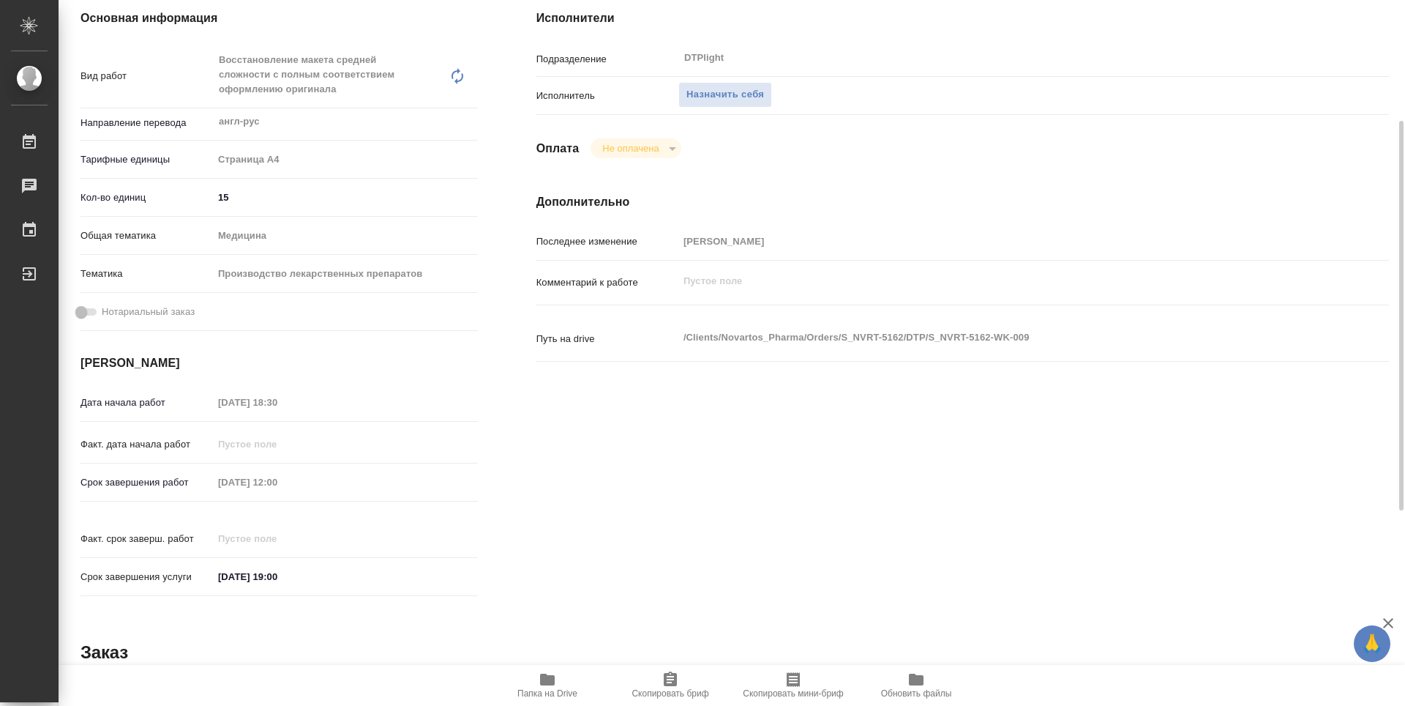
type textarea "x"
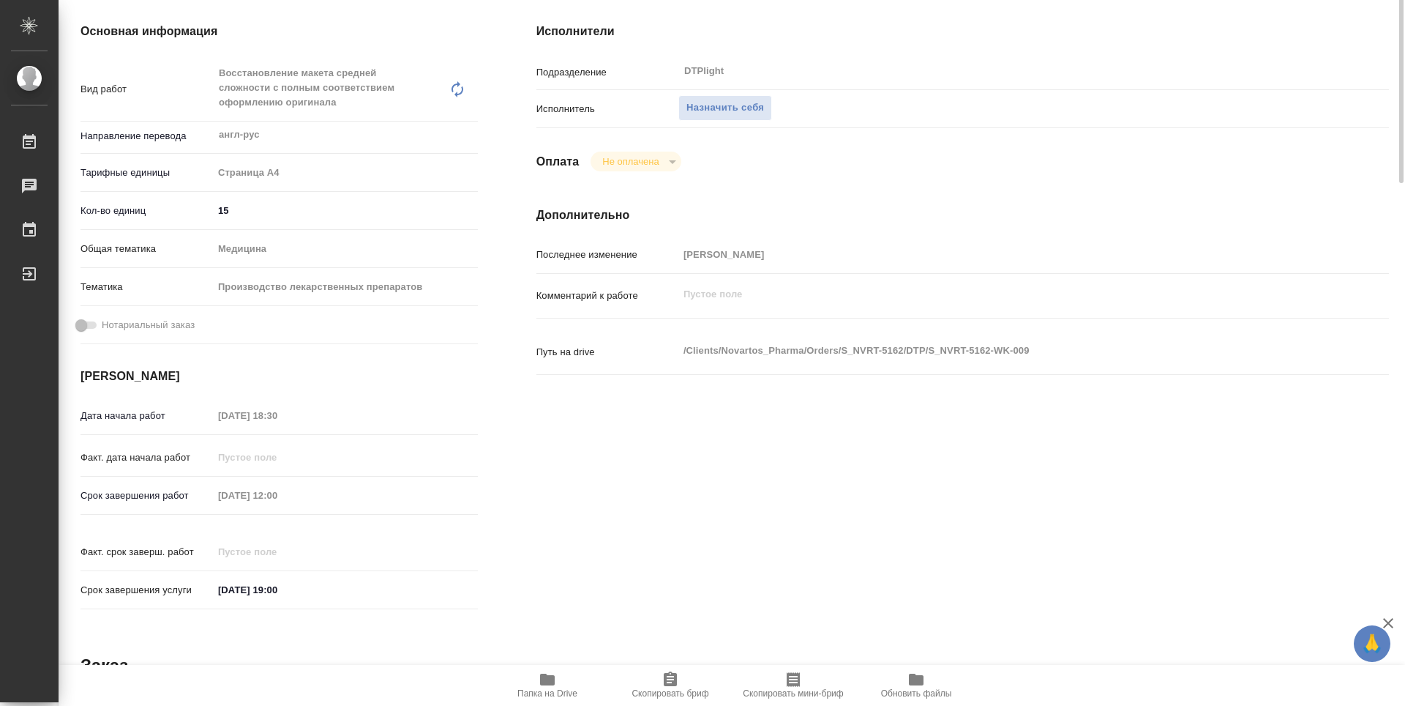
scroll to position [0, 0]
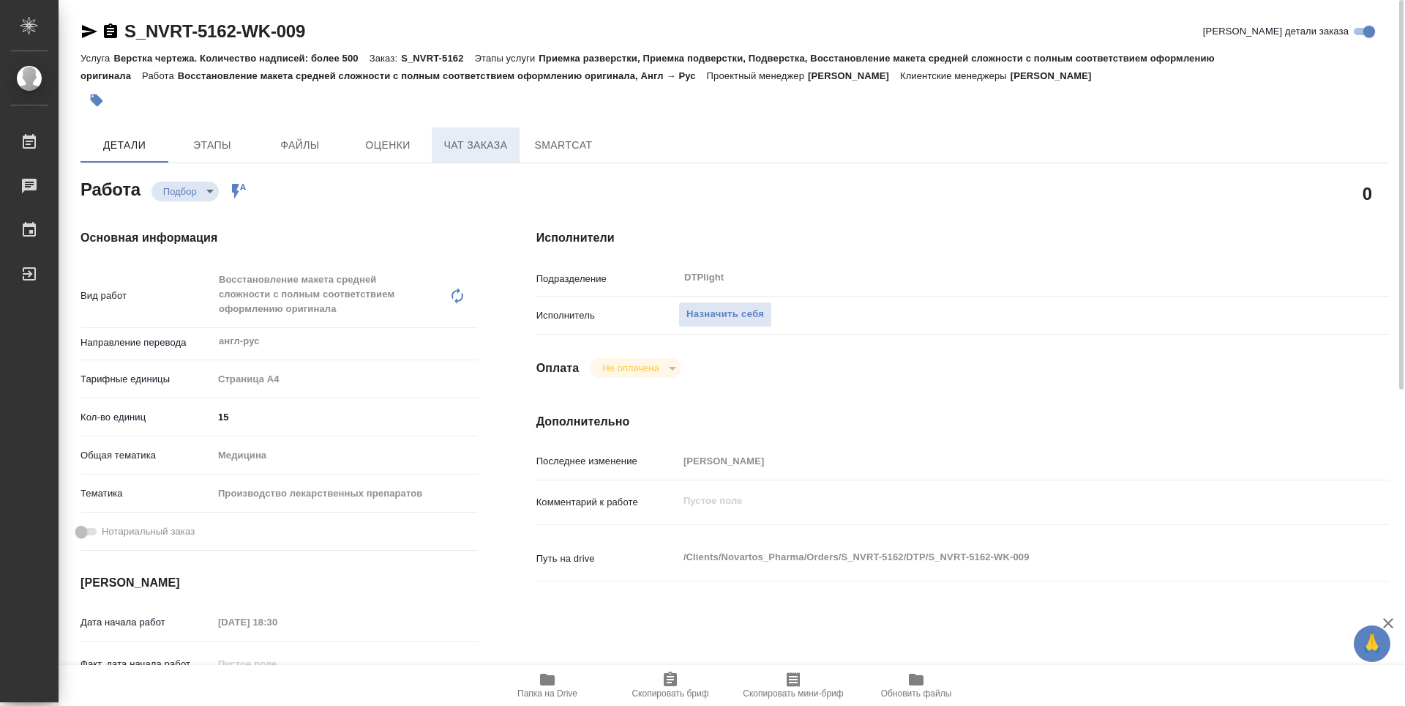
click at [490, 146] on span "Чат заказа" at bounding box center [476, 145] width 70 height 18
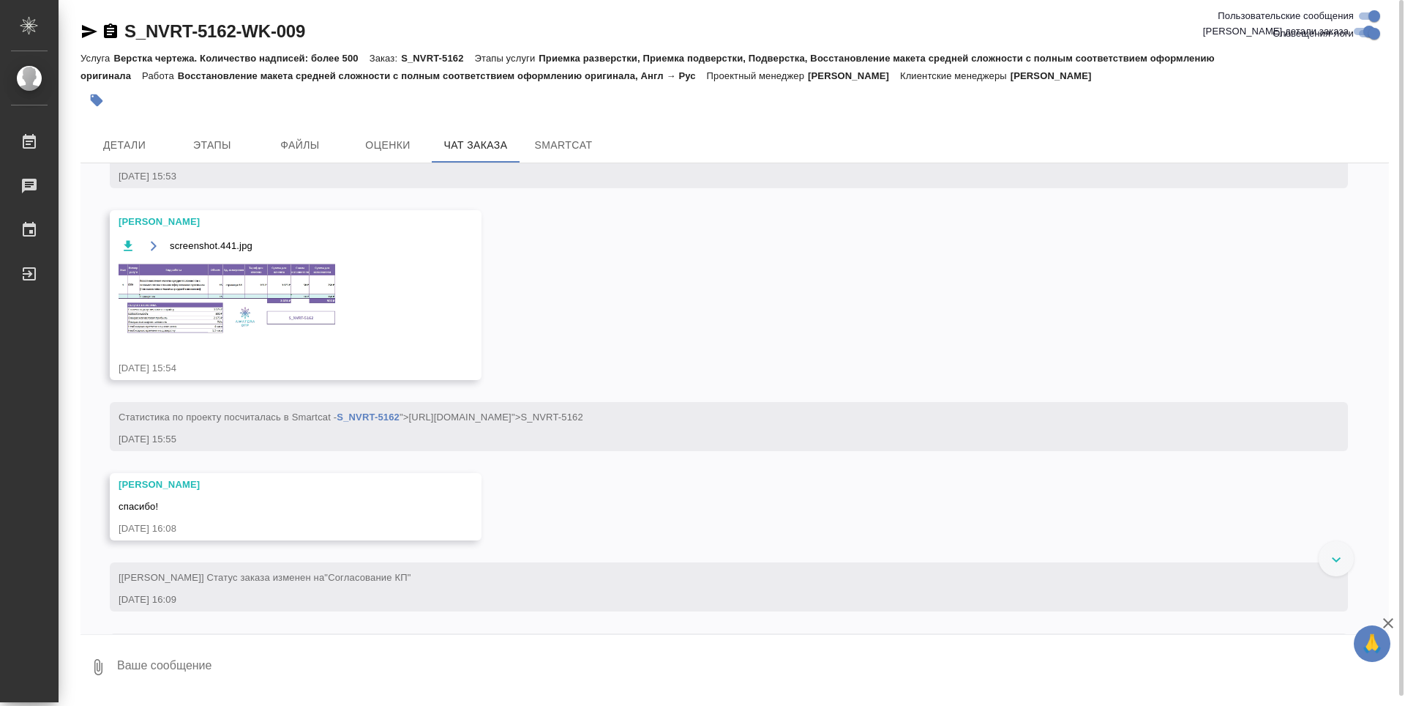
scroll to position [943, 0]
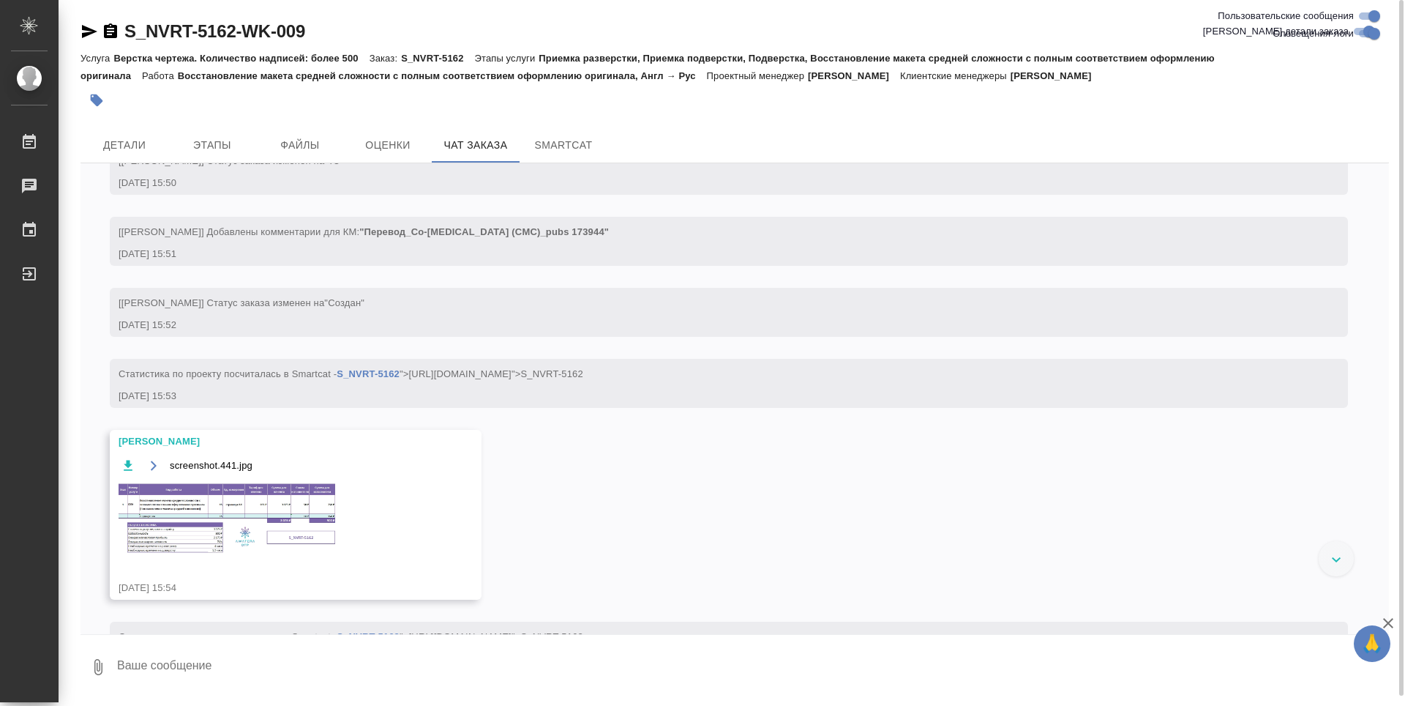
click at [300, 518] on img at bounding box center [229, 518] width 220 height 73
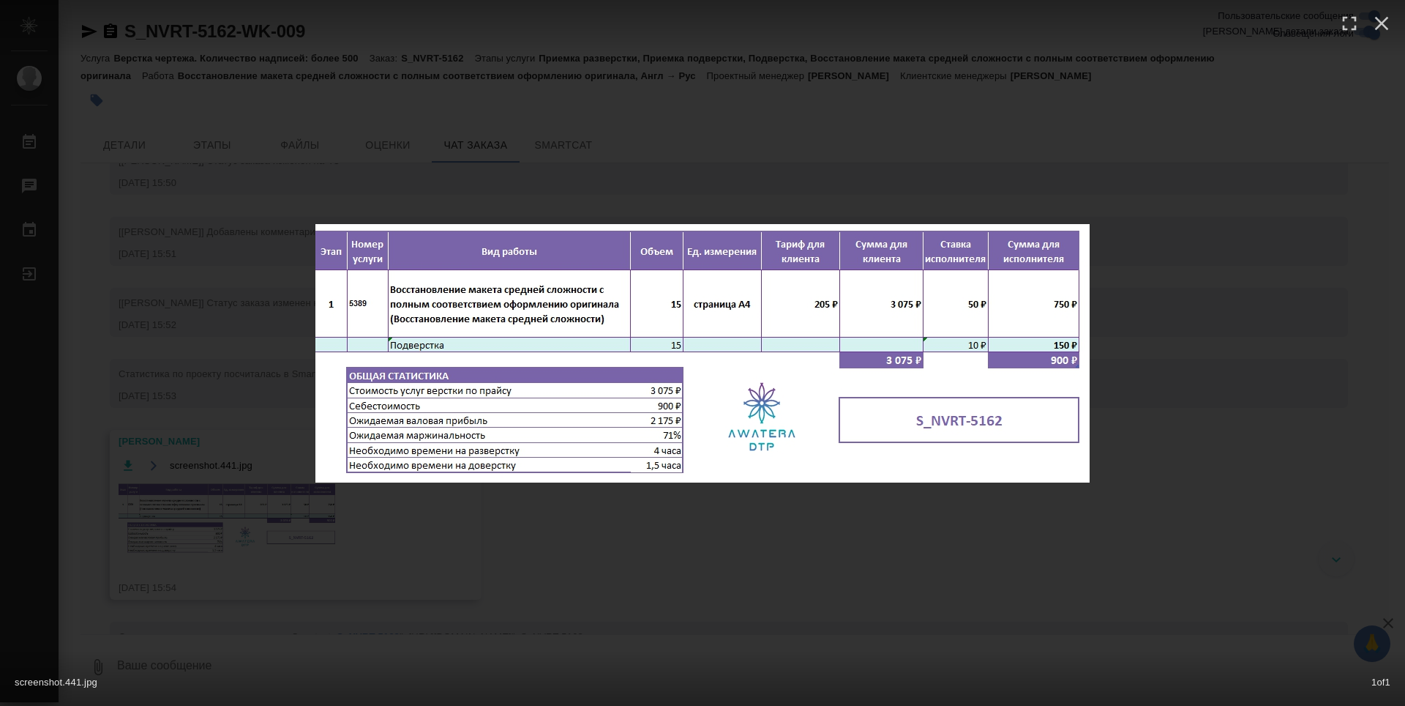
click at [795, 547] on div "screenshot.441.jpg 1 of 1" at bounding box center [702, 353] width 1405 height 706
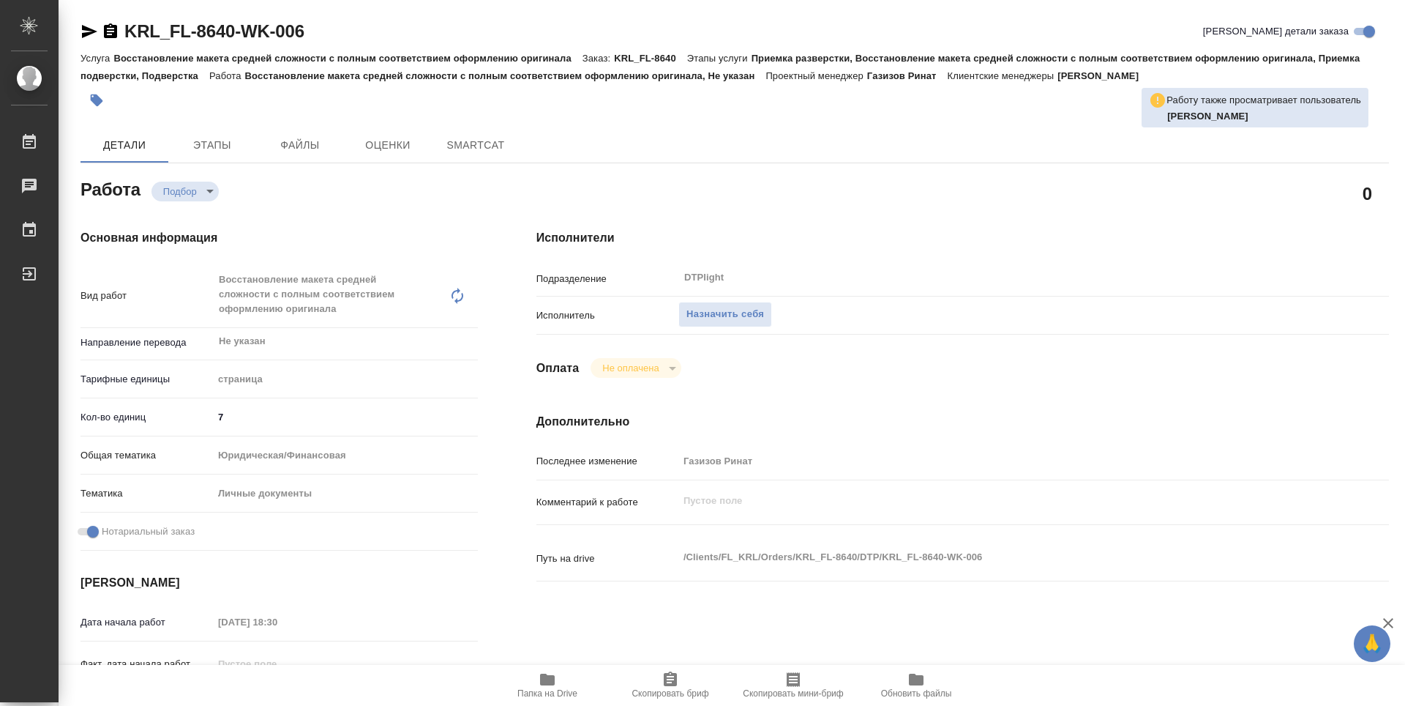
type textarea "x"
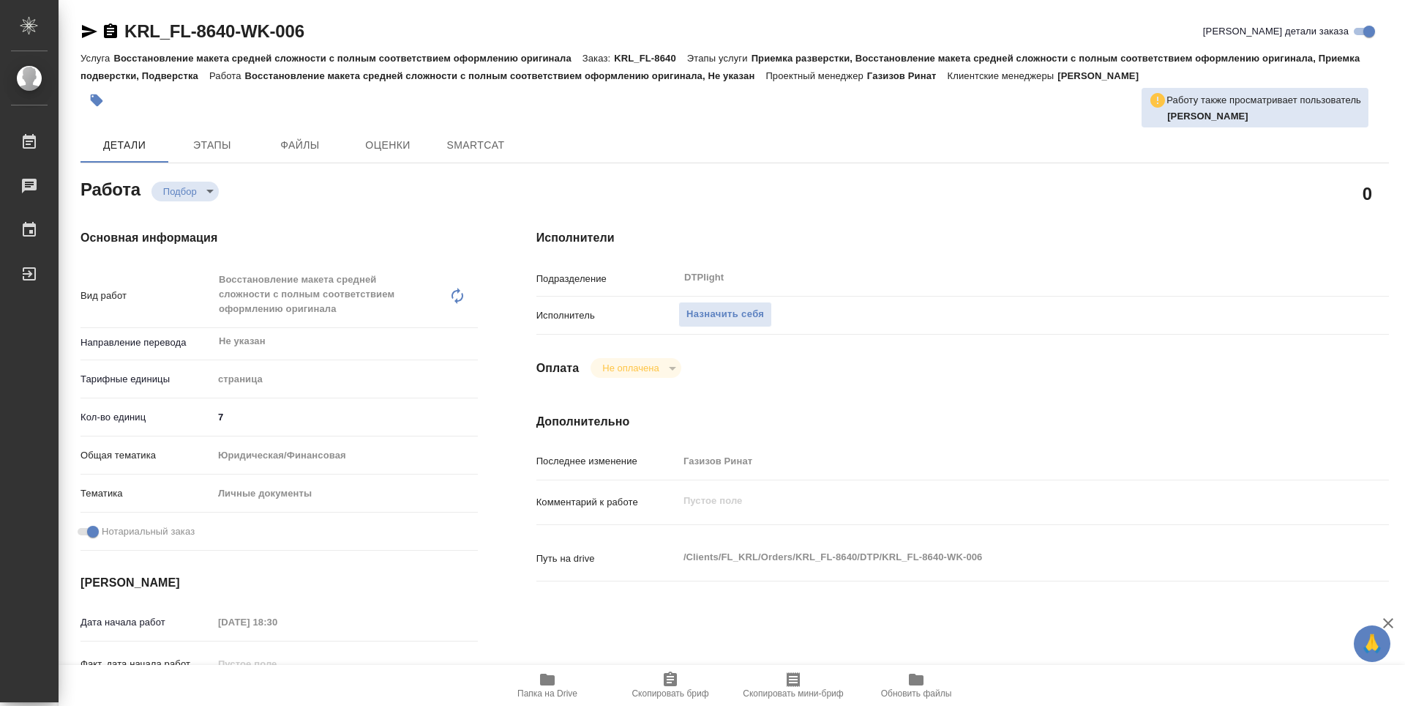
type textarea "x"
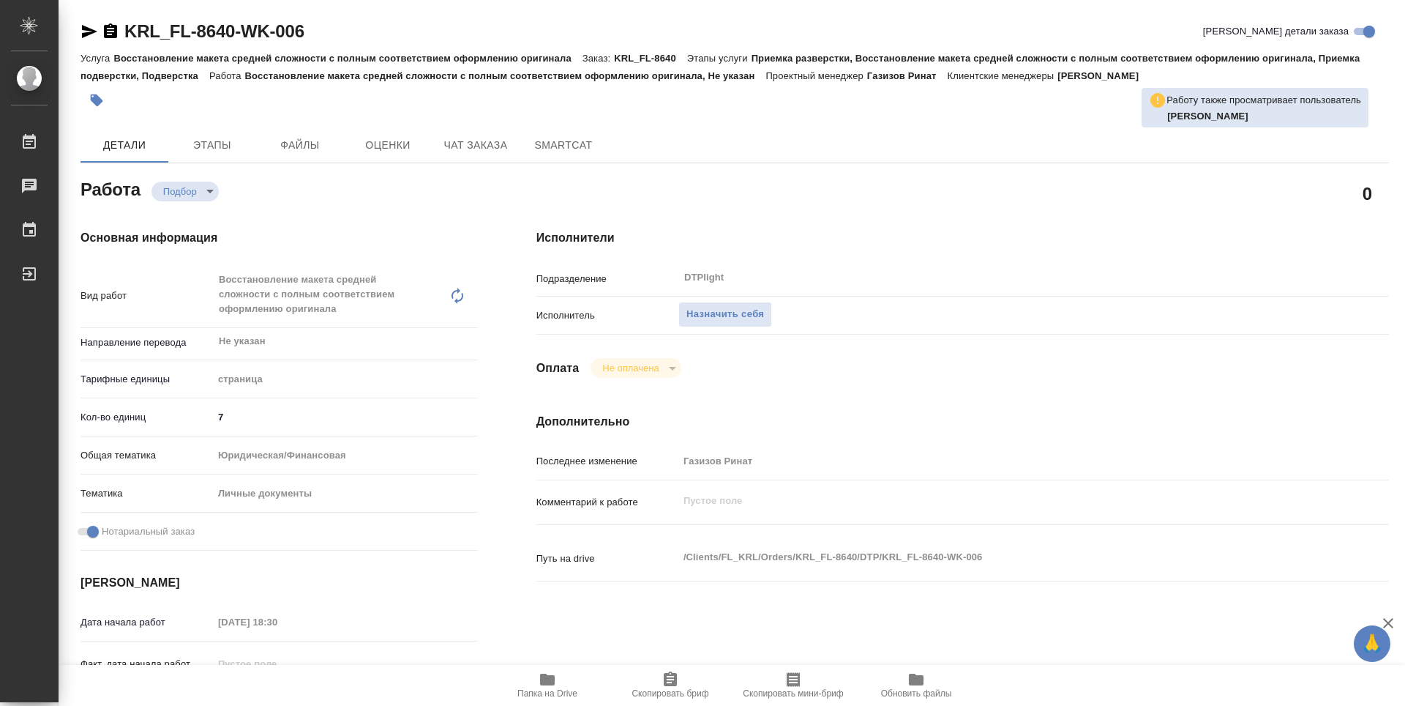
type textarea "x"
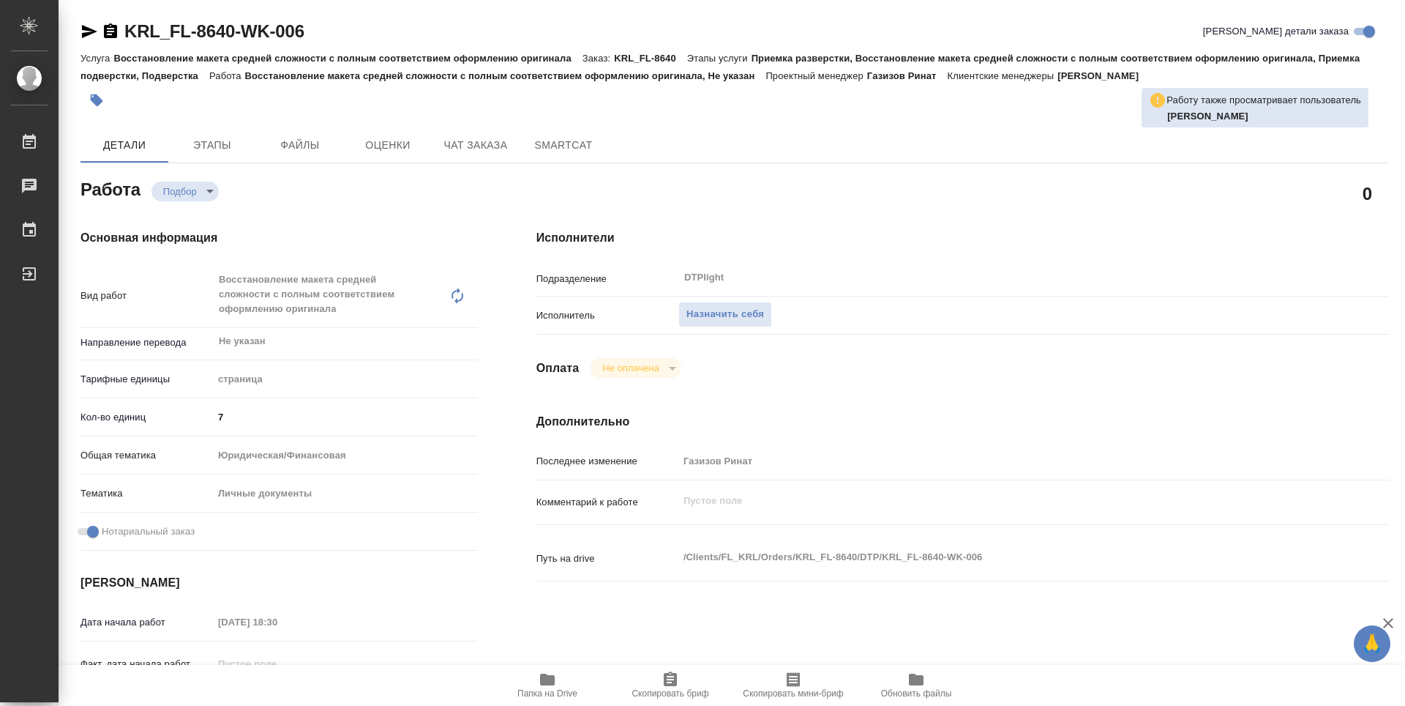
type textarea "x"
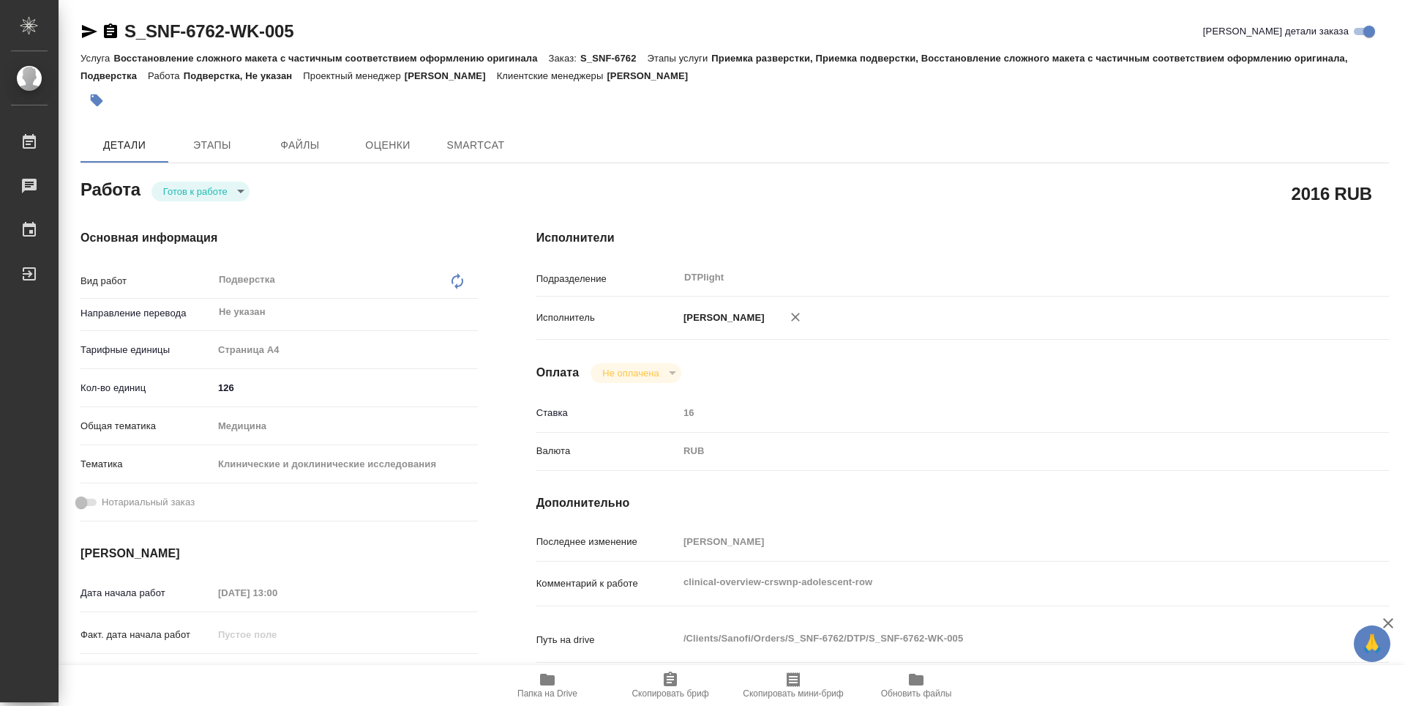
type textarea "x"
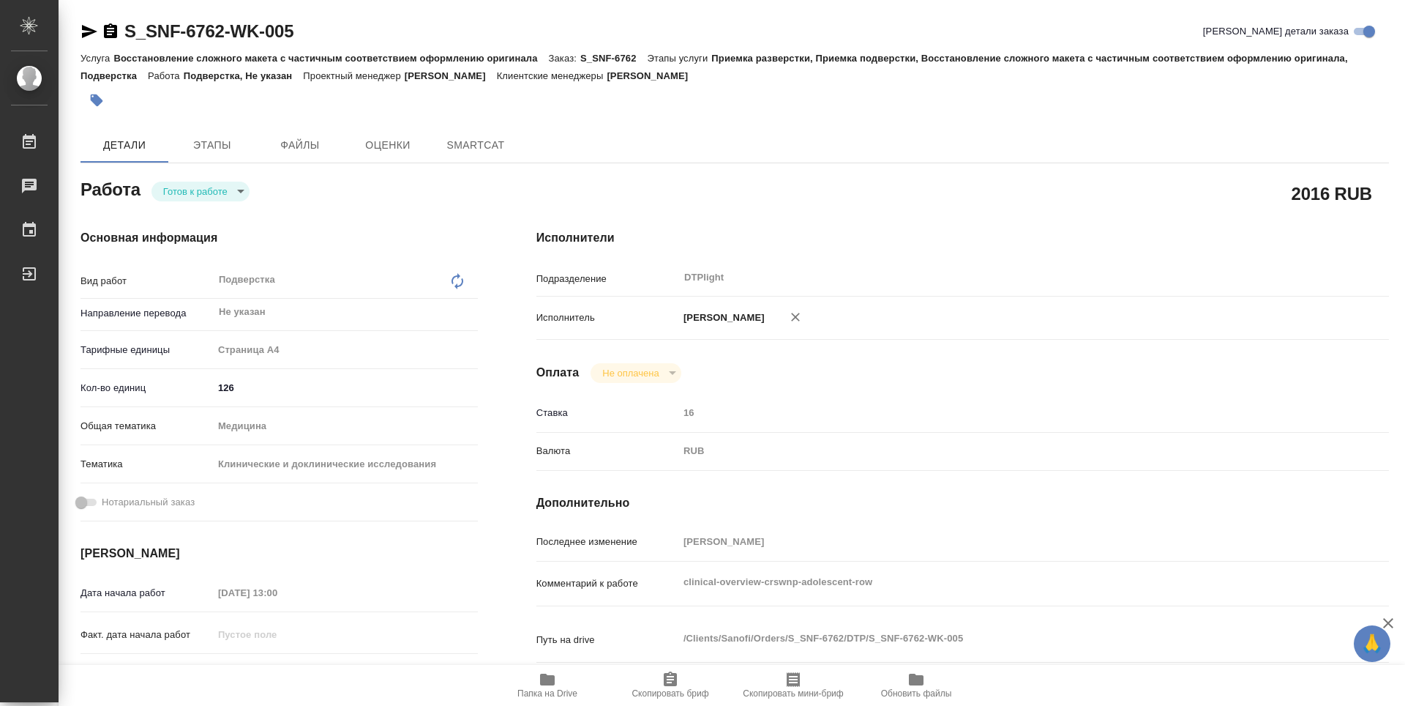
type textarea "x"
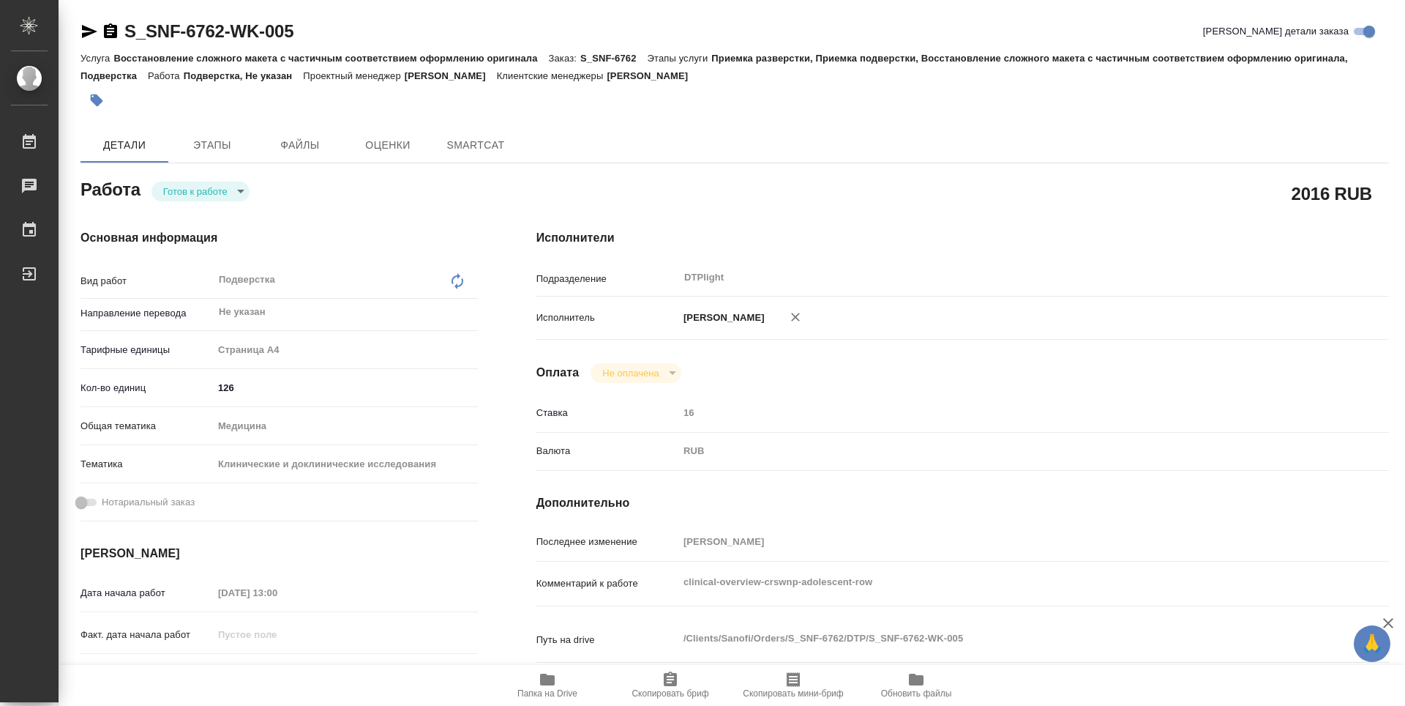
scroll to position [146, 0]
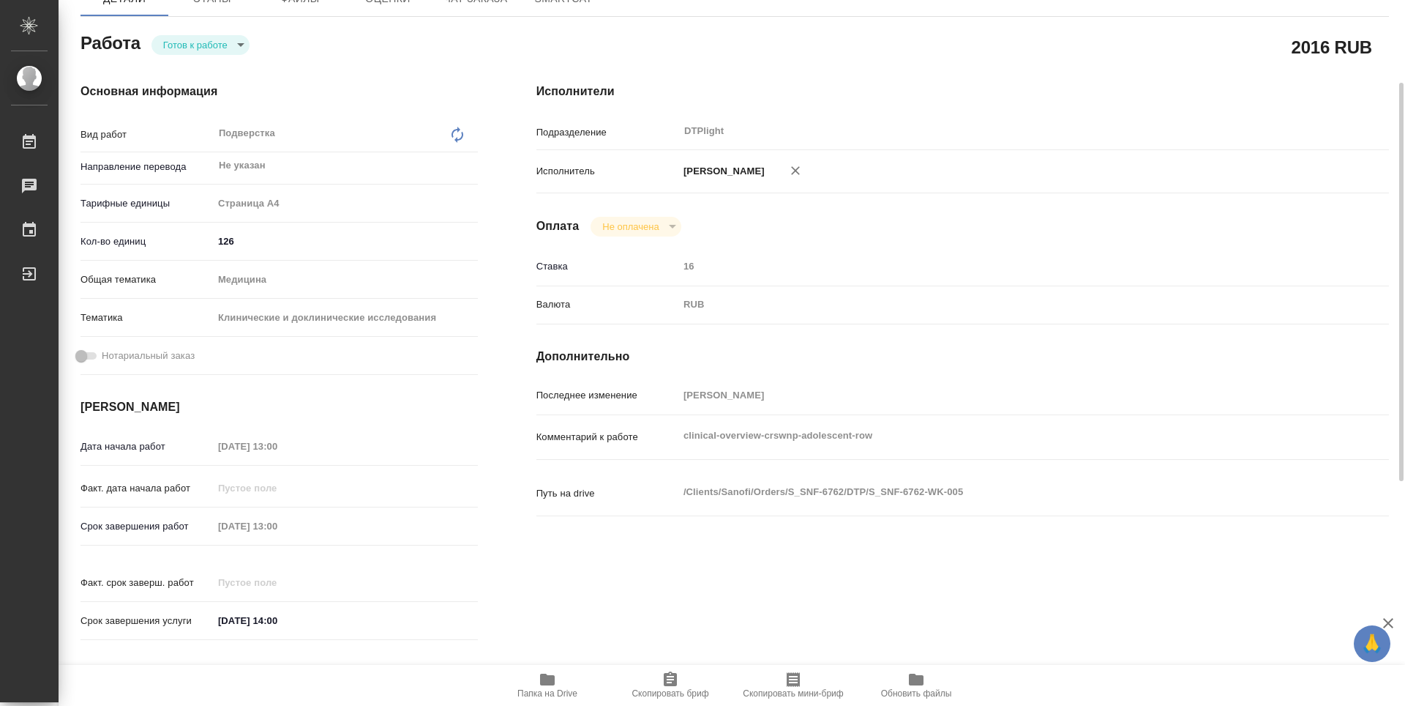
type textarea "x"
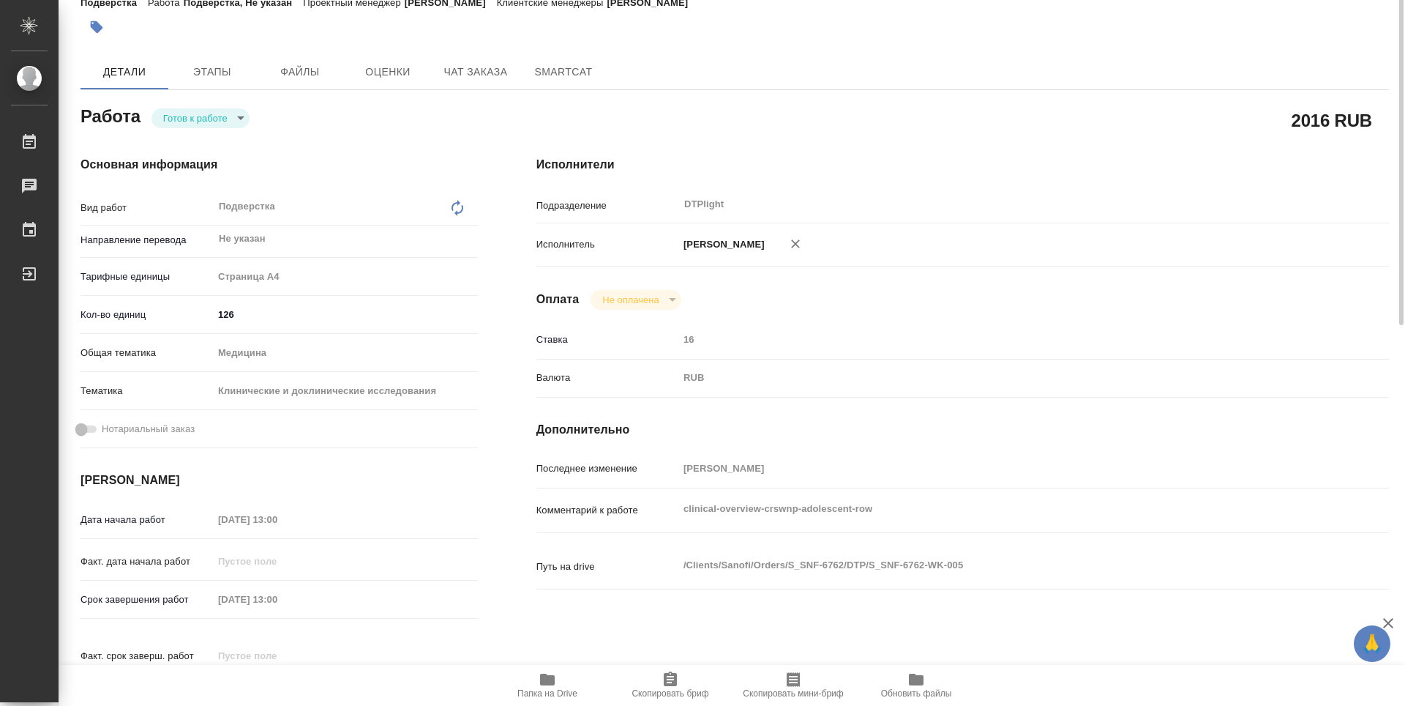
scroll to position [0, 0]
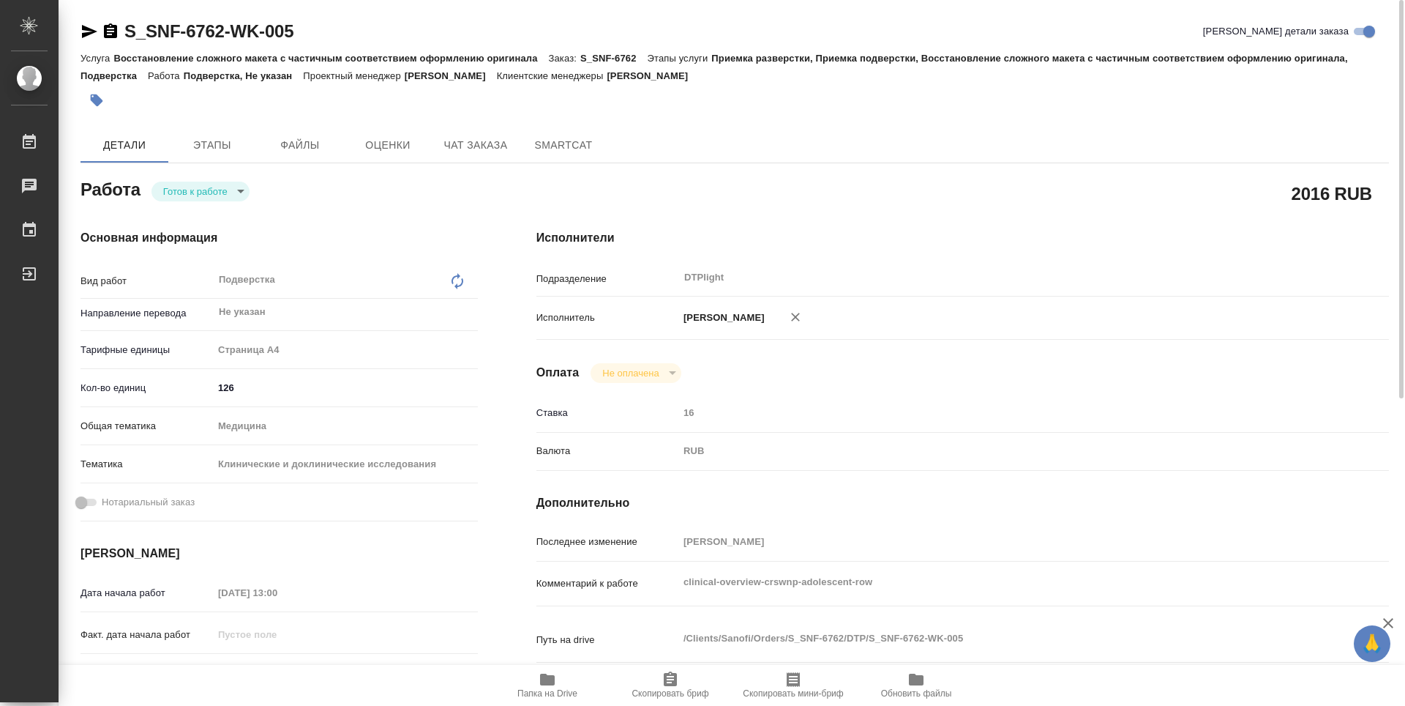
type textarea "x"
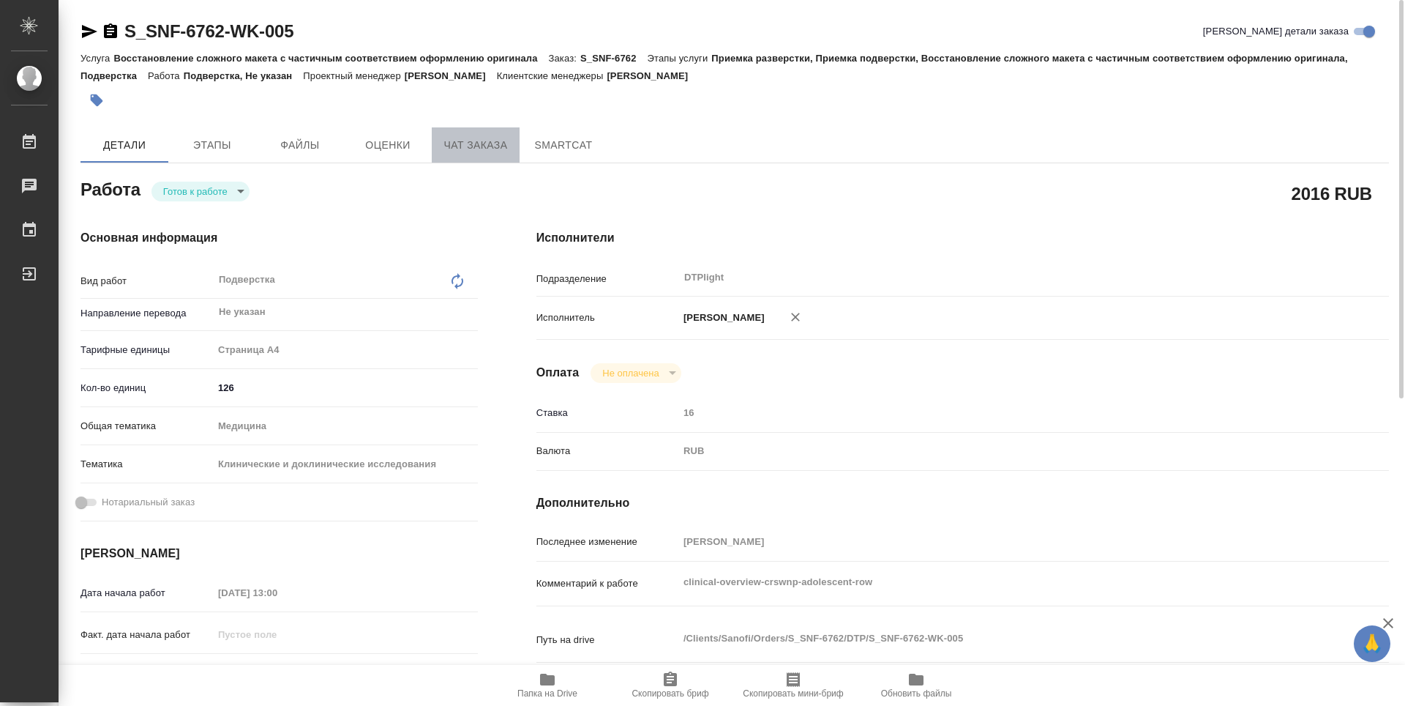
click at [462, 147] on span "Чат заказа" at bounding box center [476, 145] width 70 height 18
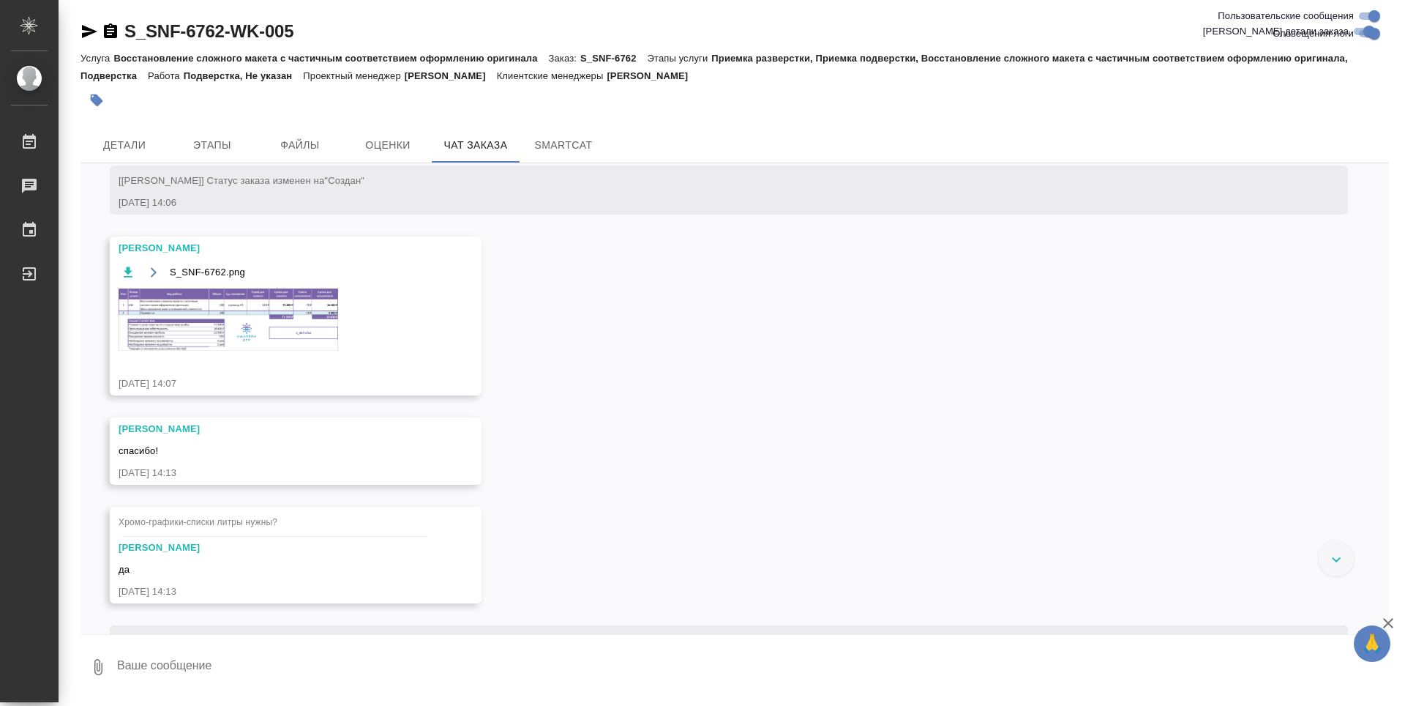
scroll to position [805, 0]
click at [160, 348] on img at bounding box center [229, 317] width 220 height 62
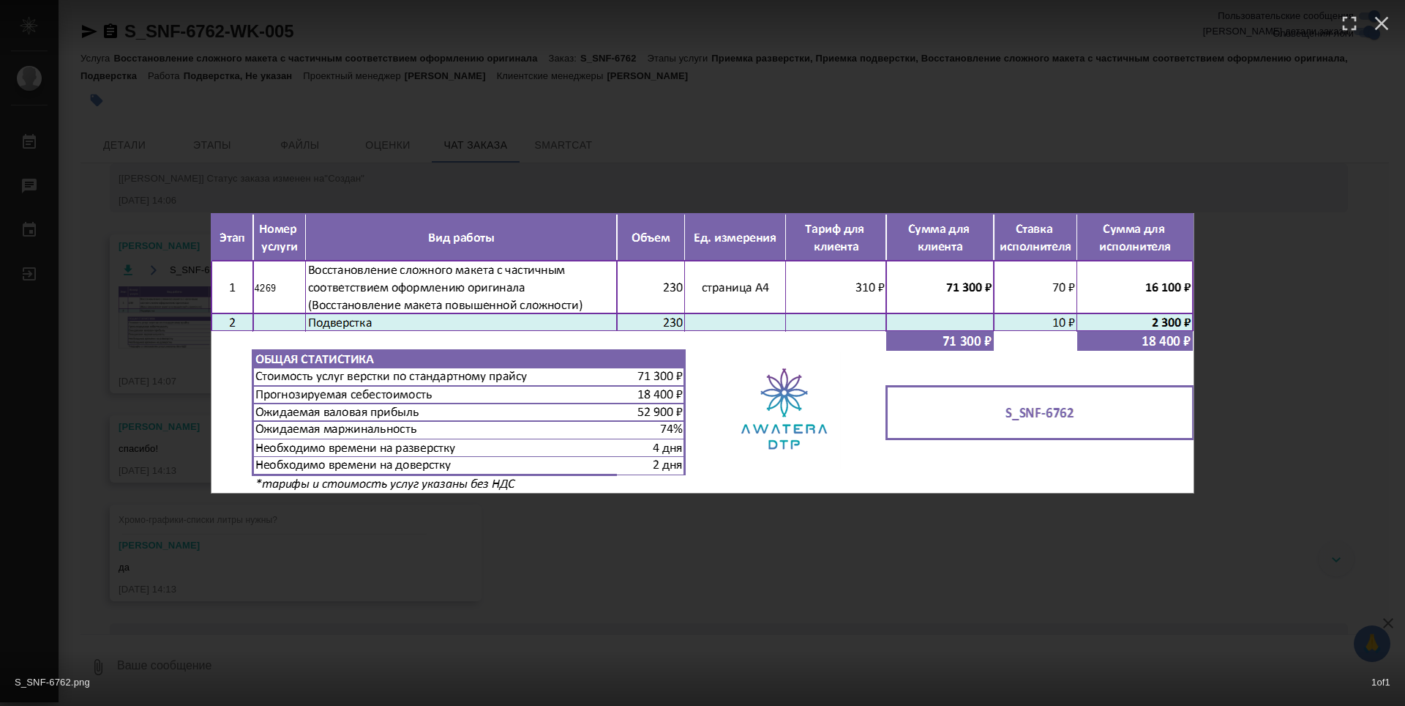
click at [709, 542] on div "S_SNF-6762.png 1 of 1" at bounding box center [702, 353] width 1405 height 706
